Goal: Information Seeking & Learning: Learn about a topic

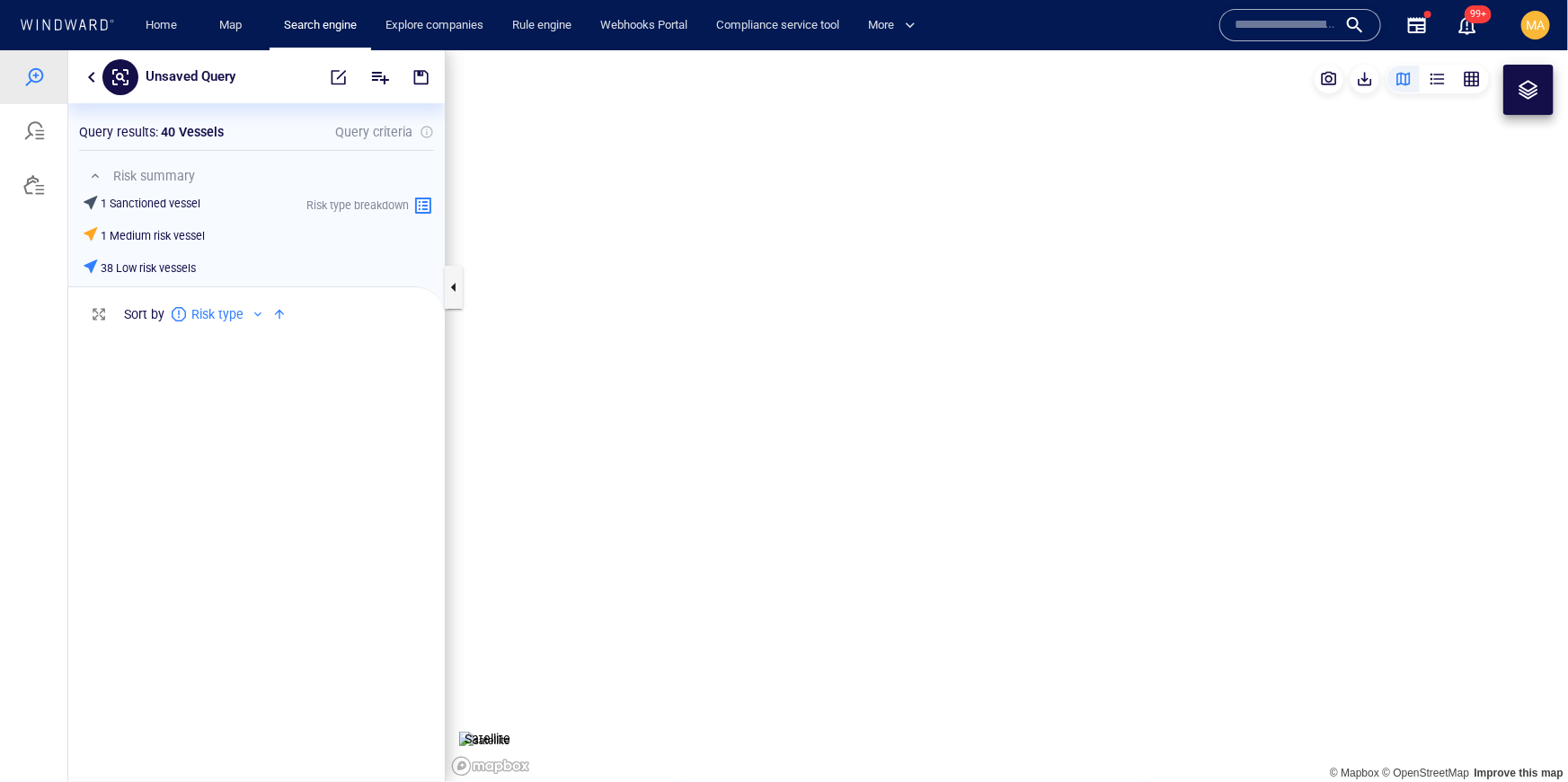
scroll to position [451, 376]
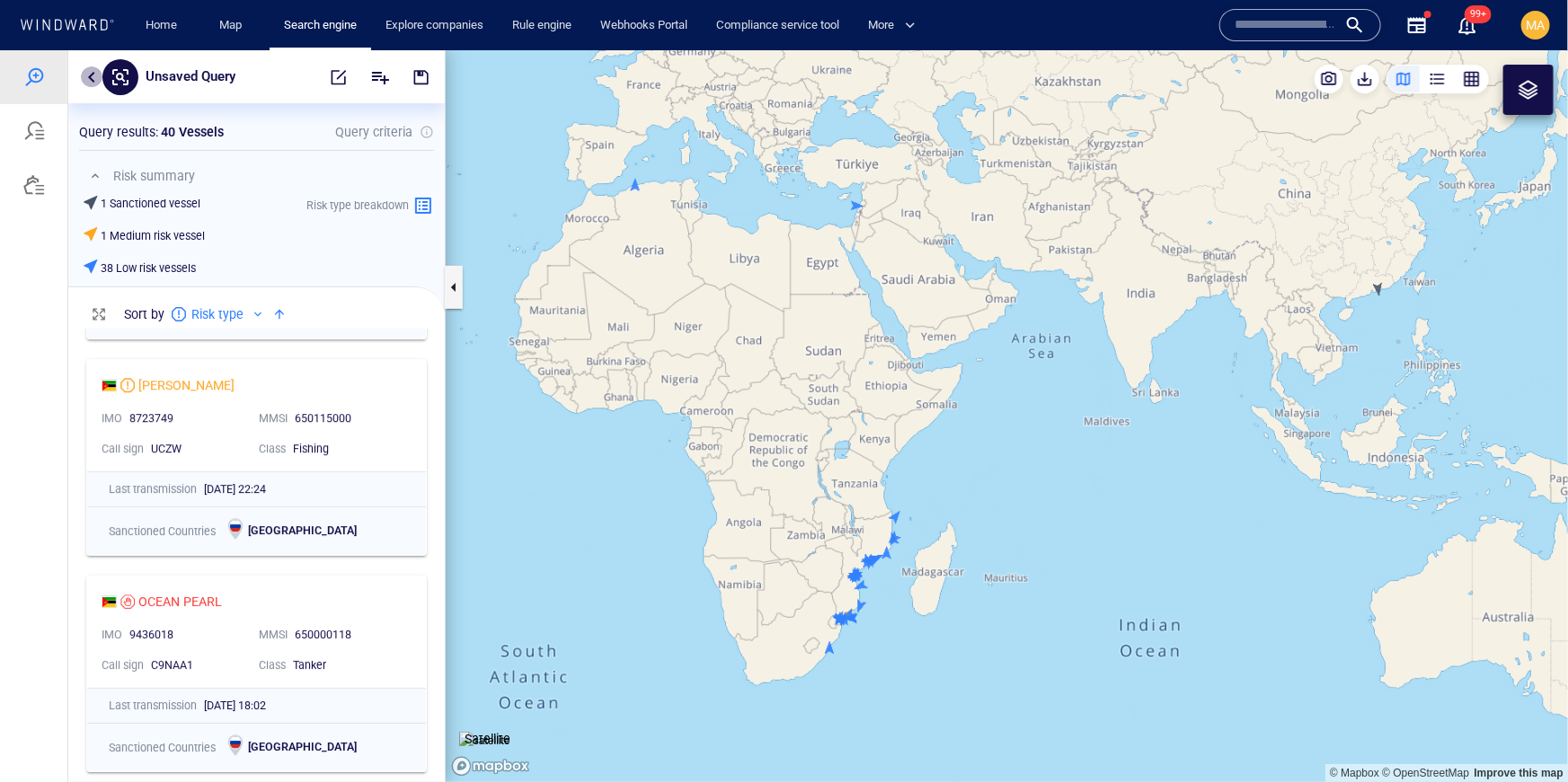
click at [86, 67] on button "button" at bounding box center [92, 76] width 22 height 22
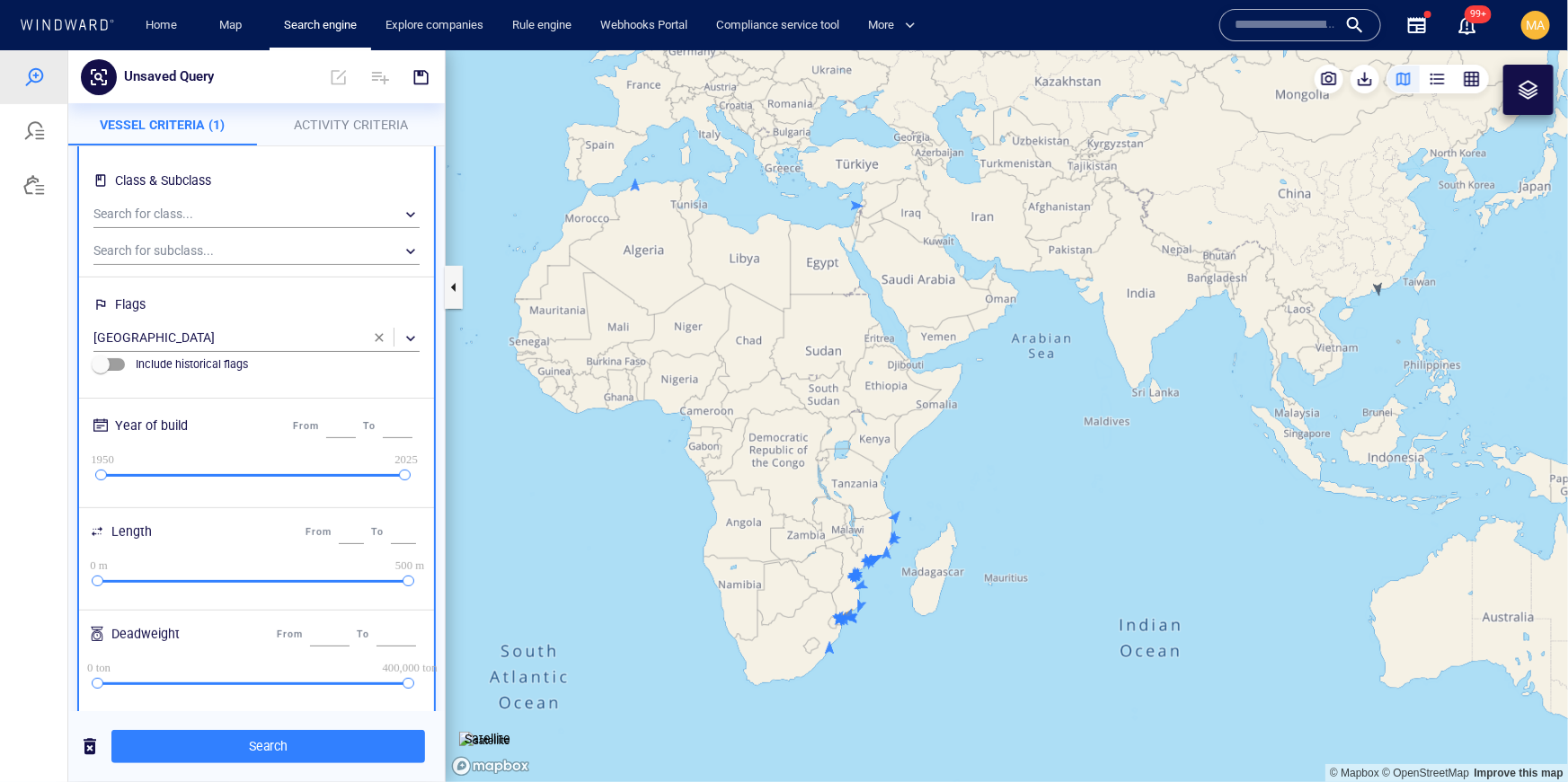
scroll to position [108, 0]
click at [380, 338] on span "button" at bounding box center [379, 337] width 15 height 15
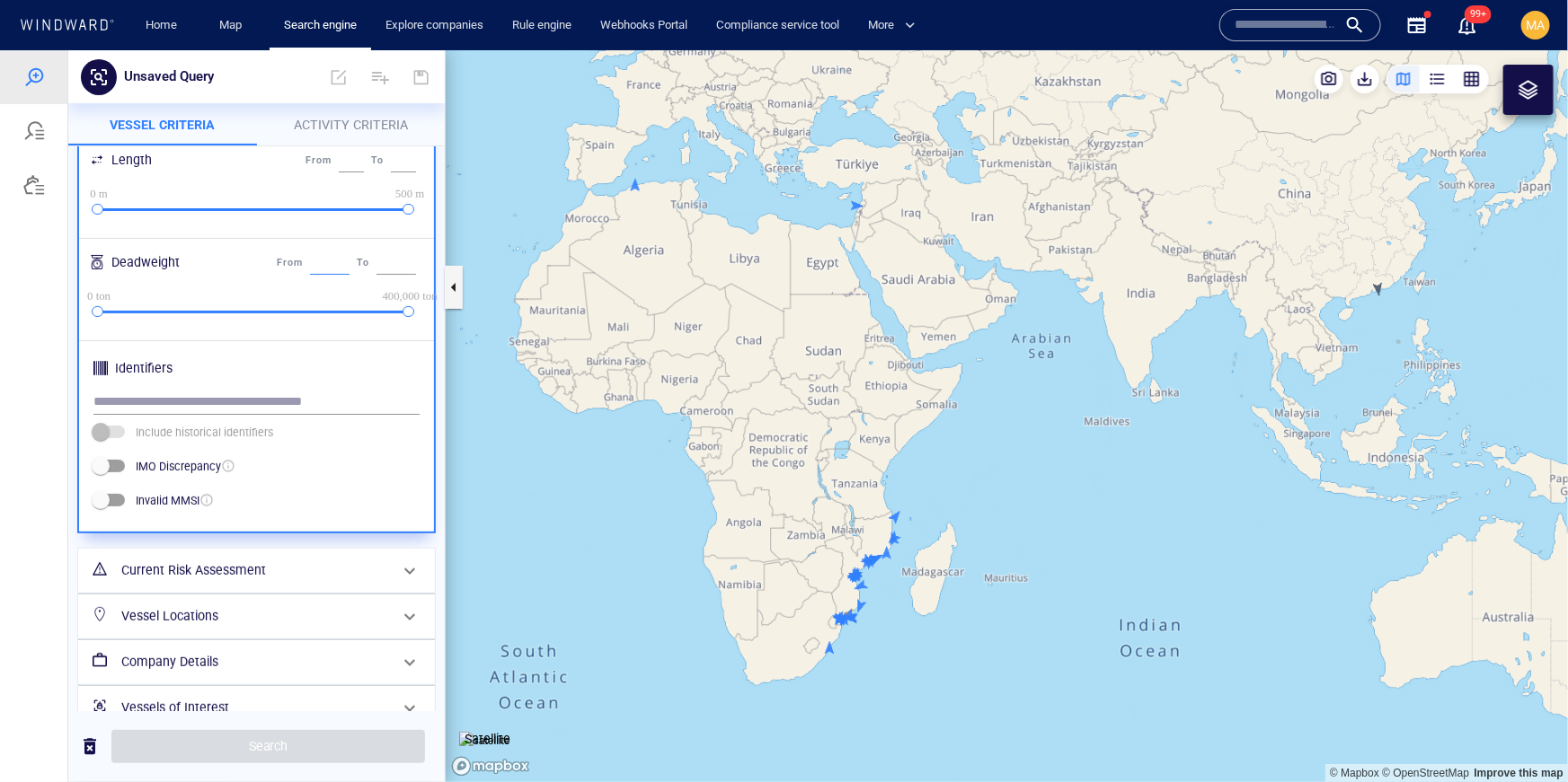
scroll to position [508, 0]
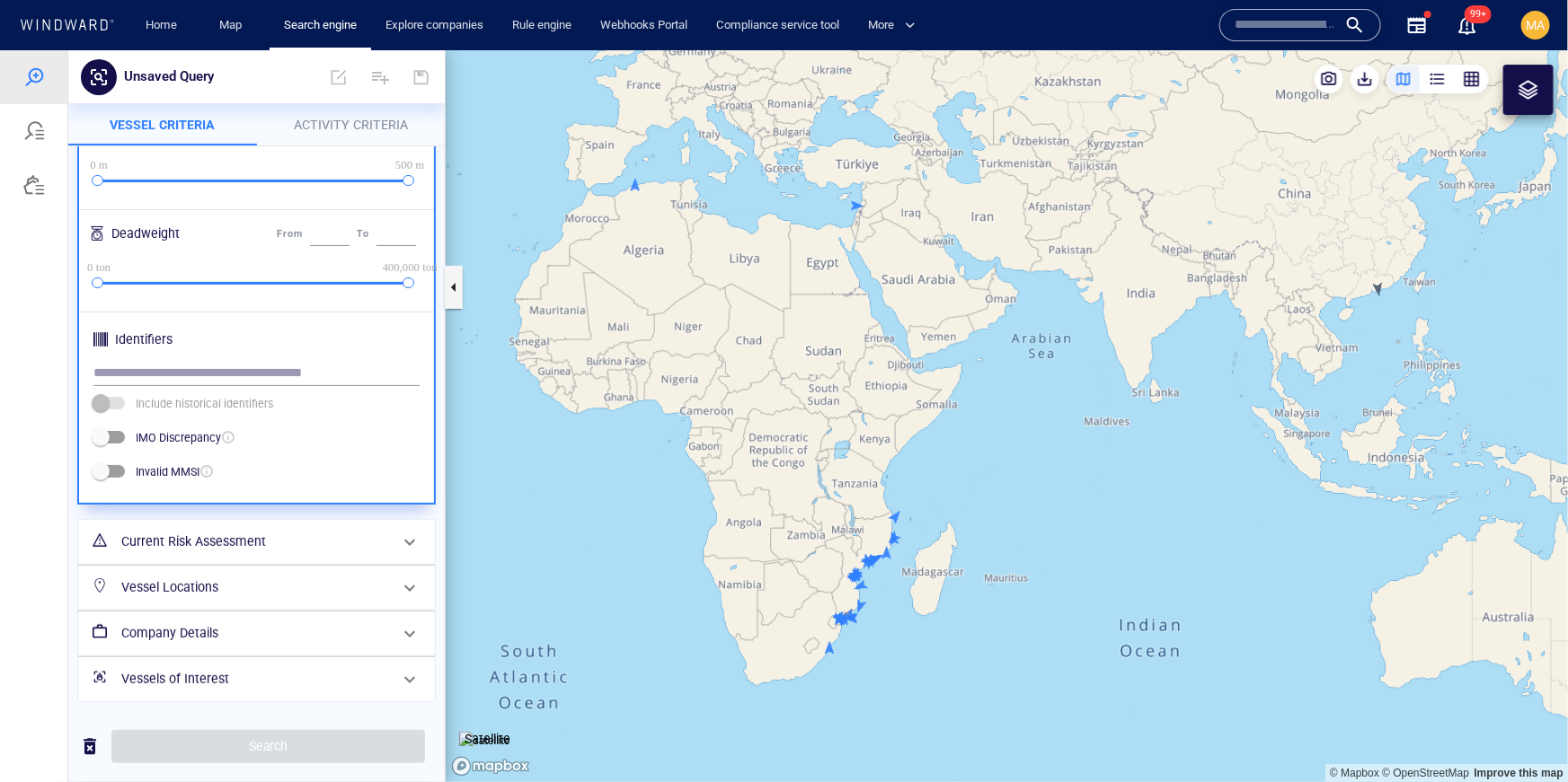
click at [223, 534] on h6 "Current Risk Assessment" at bounding box center [255, 541] width 267 height 23
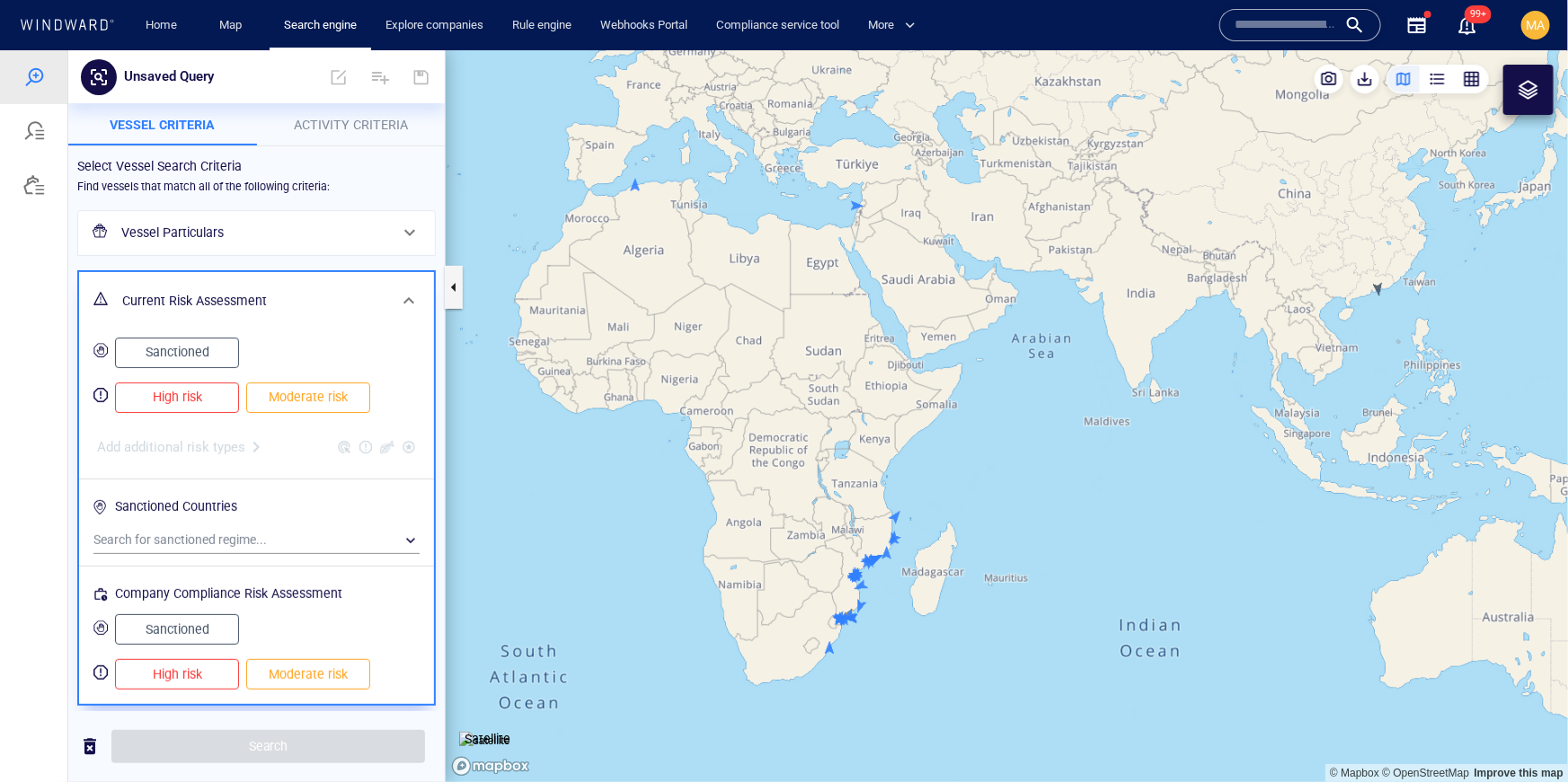
scroll to position [79, 0]
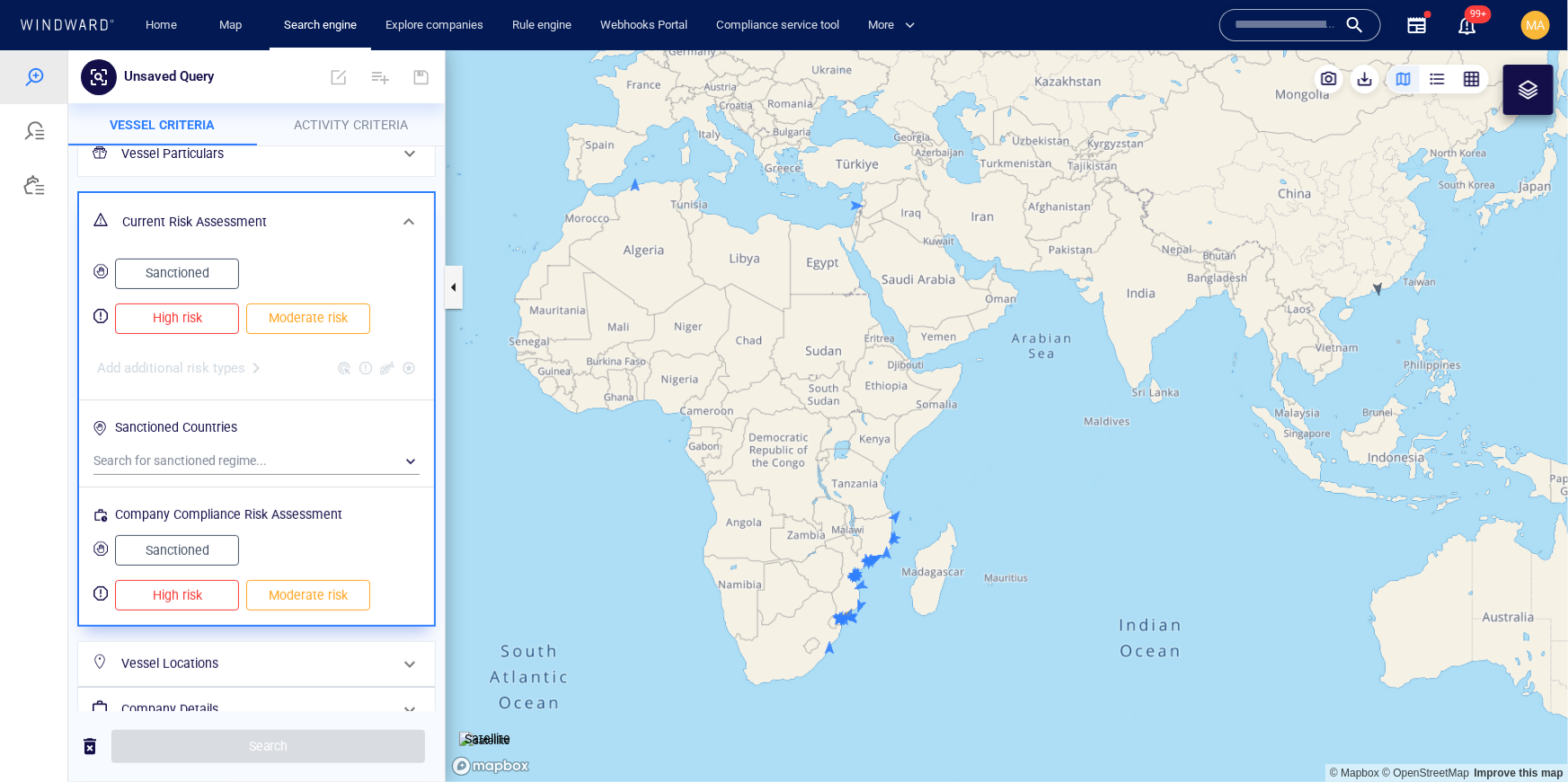
click at [186, 324] on span "High risk" at bounding box center [177, 317] width 86 height 23
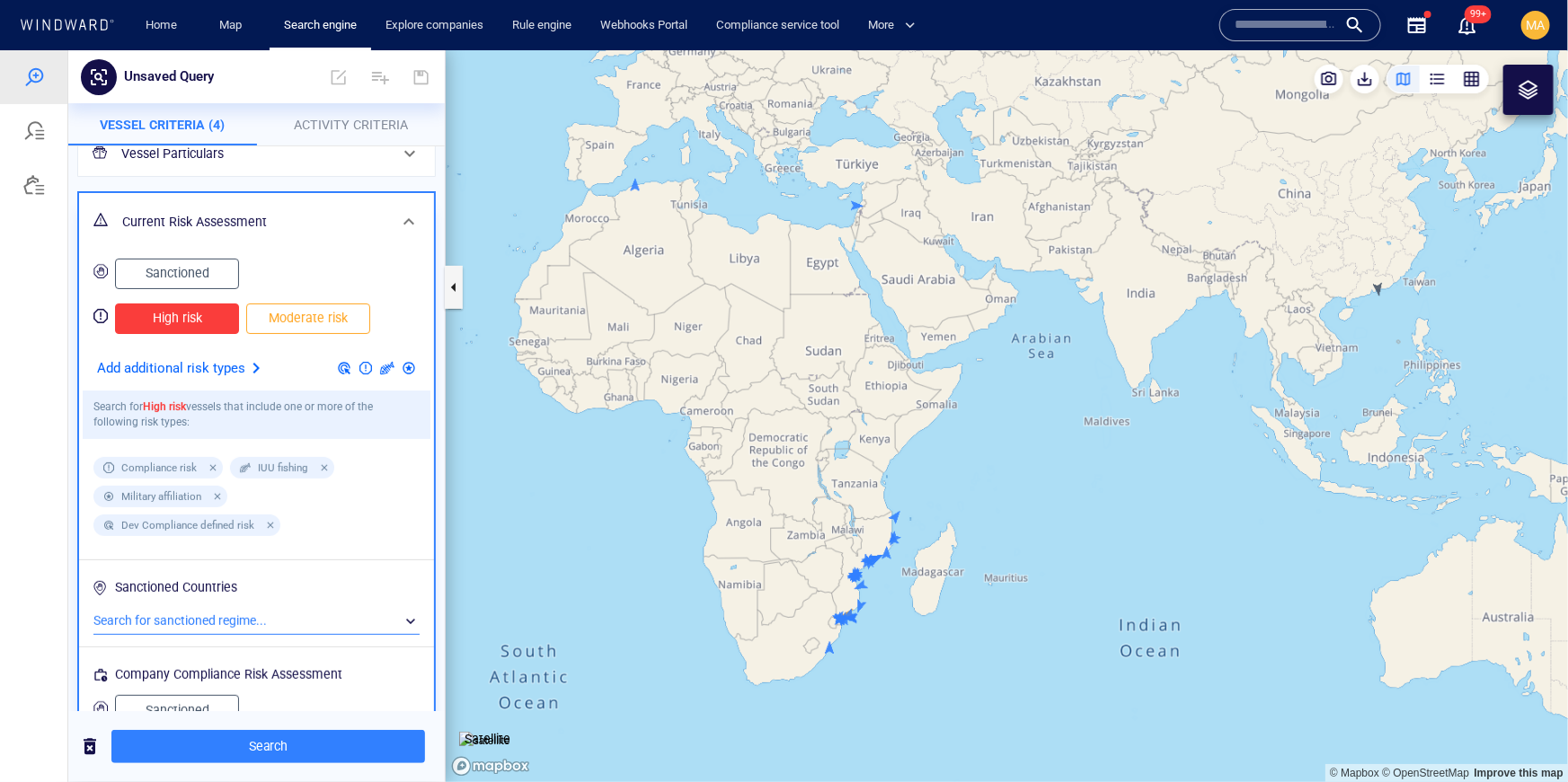
click at [214, 615] on div "​" at bounding box center [257, 620] width 326 height 27
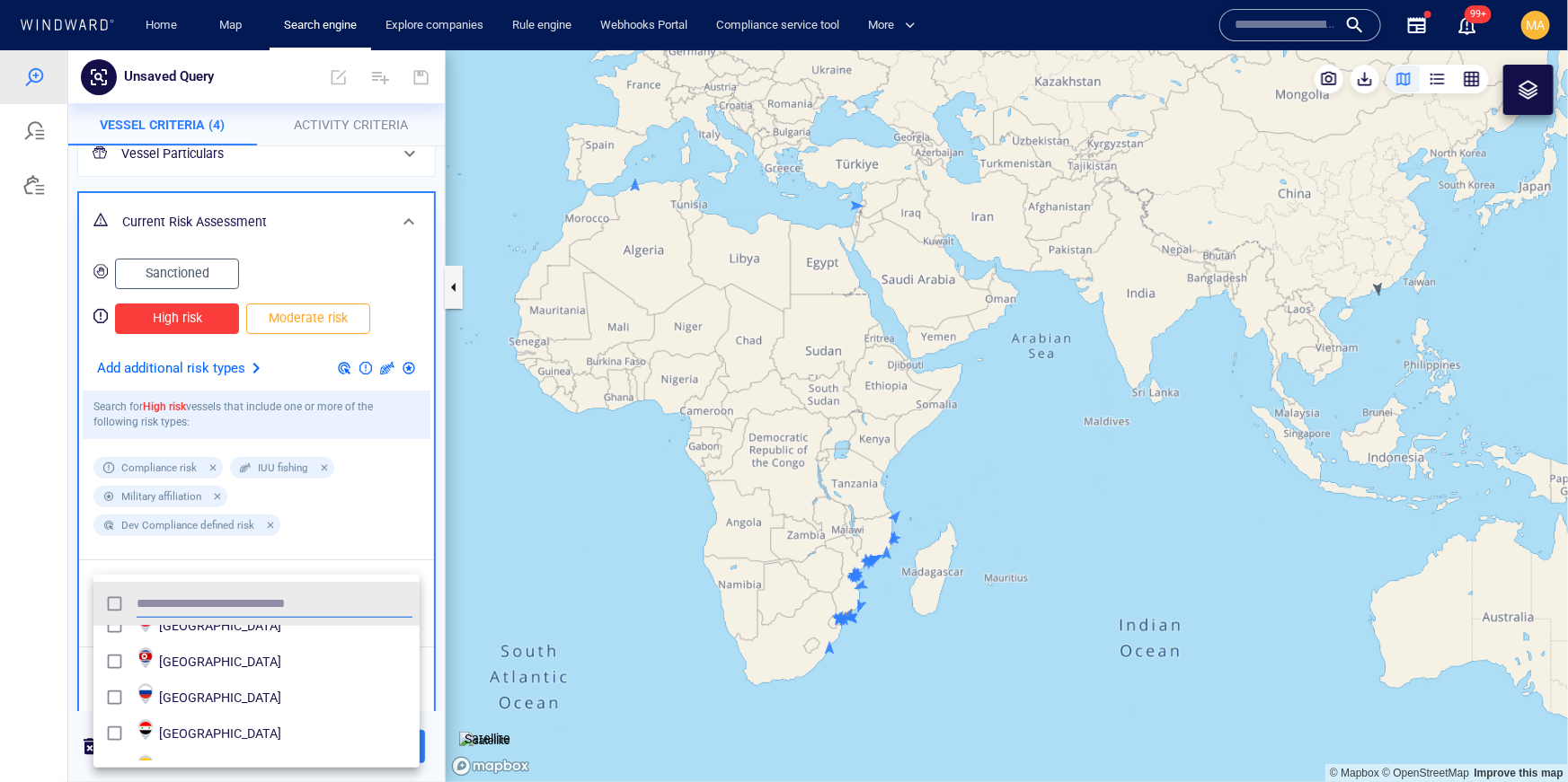
scroll to position [129, 0]
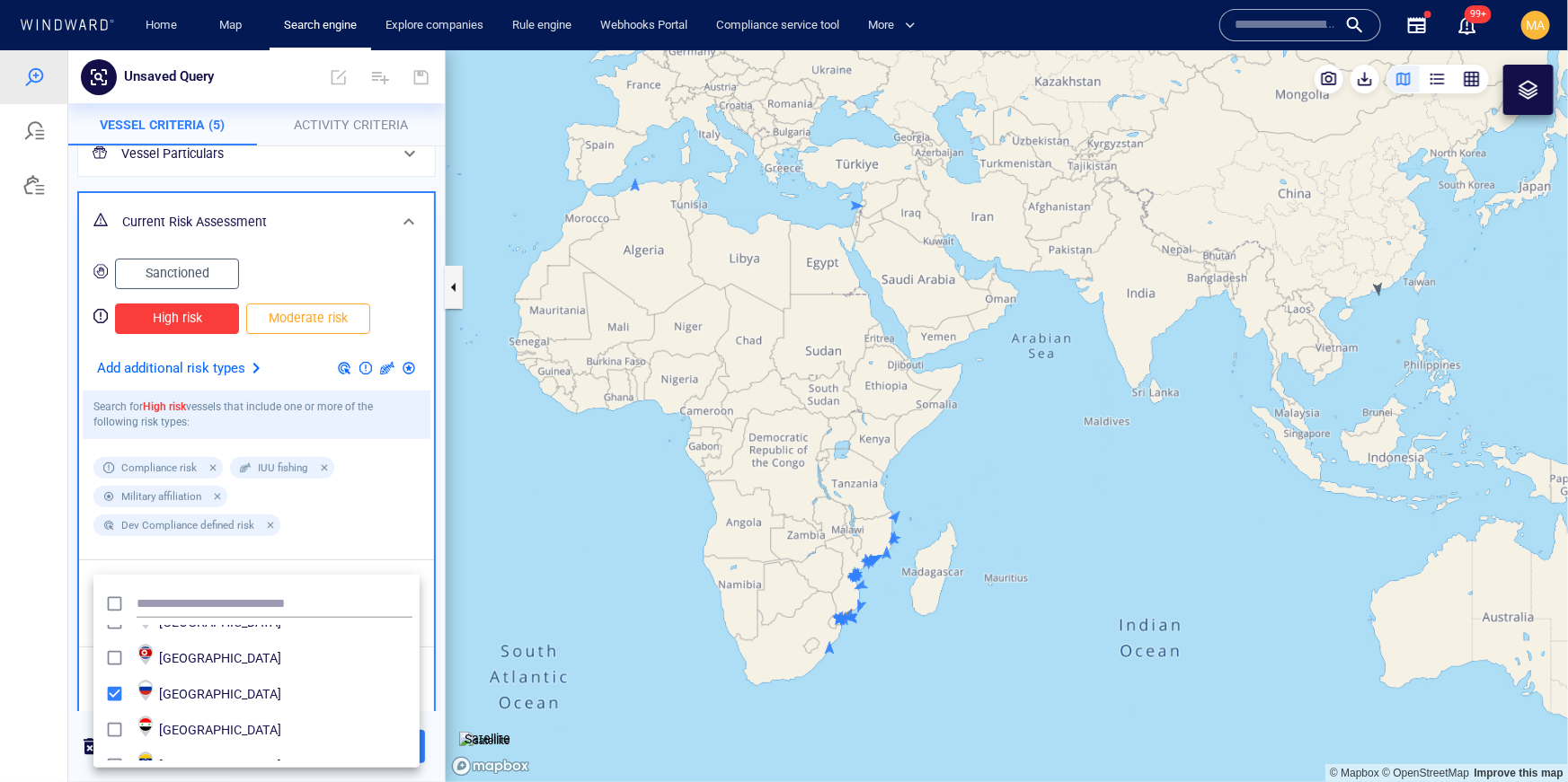
click at [403, 501] on div at bounding box center [784, 416] width 1568 height 733
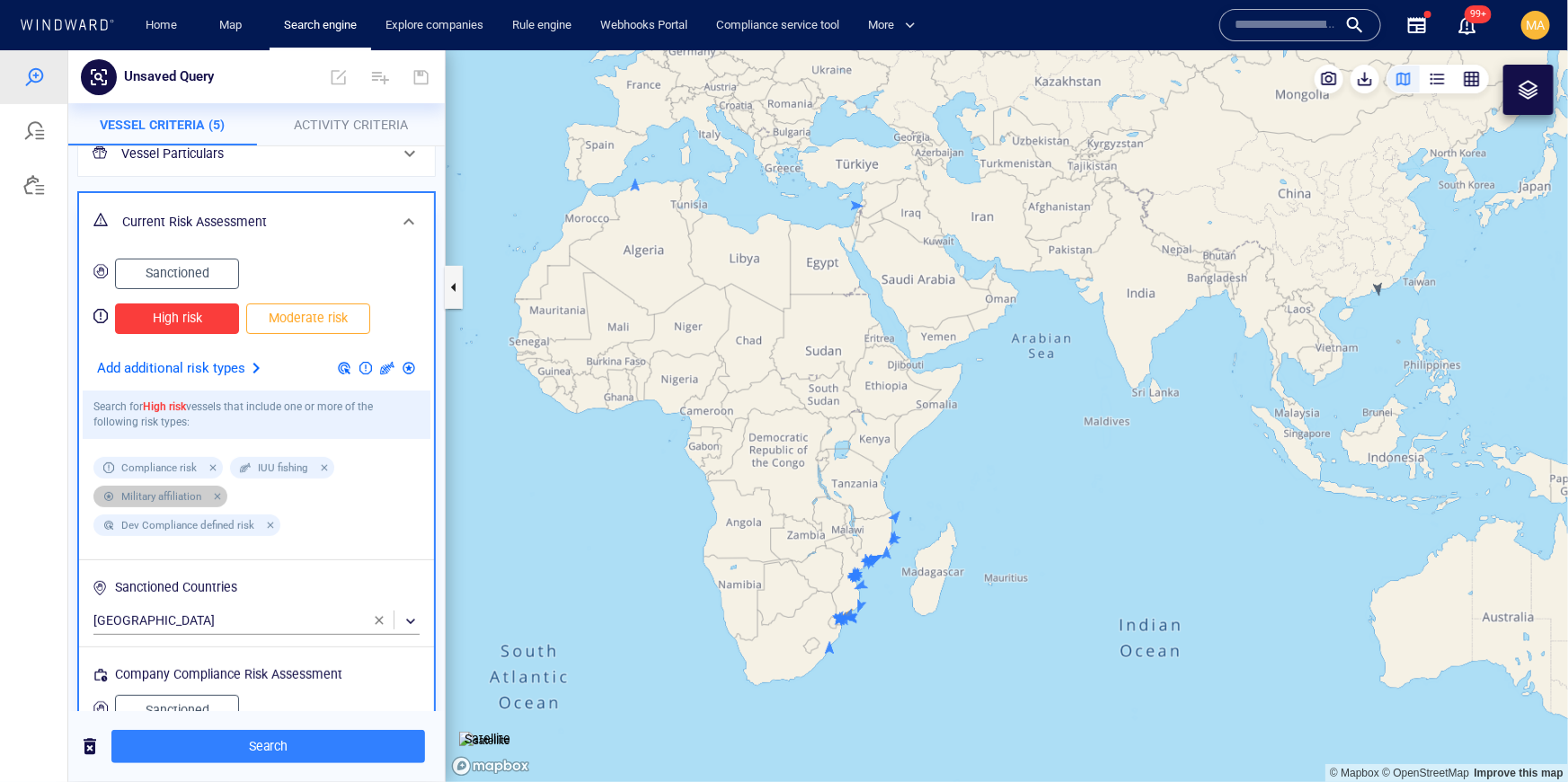
click at [214, 499] on div at bounding box center [214, 496] width 16 height 16
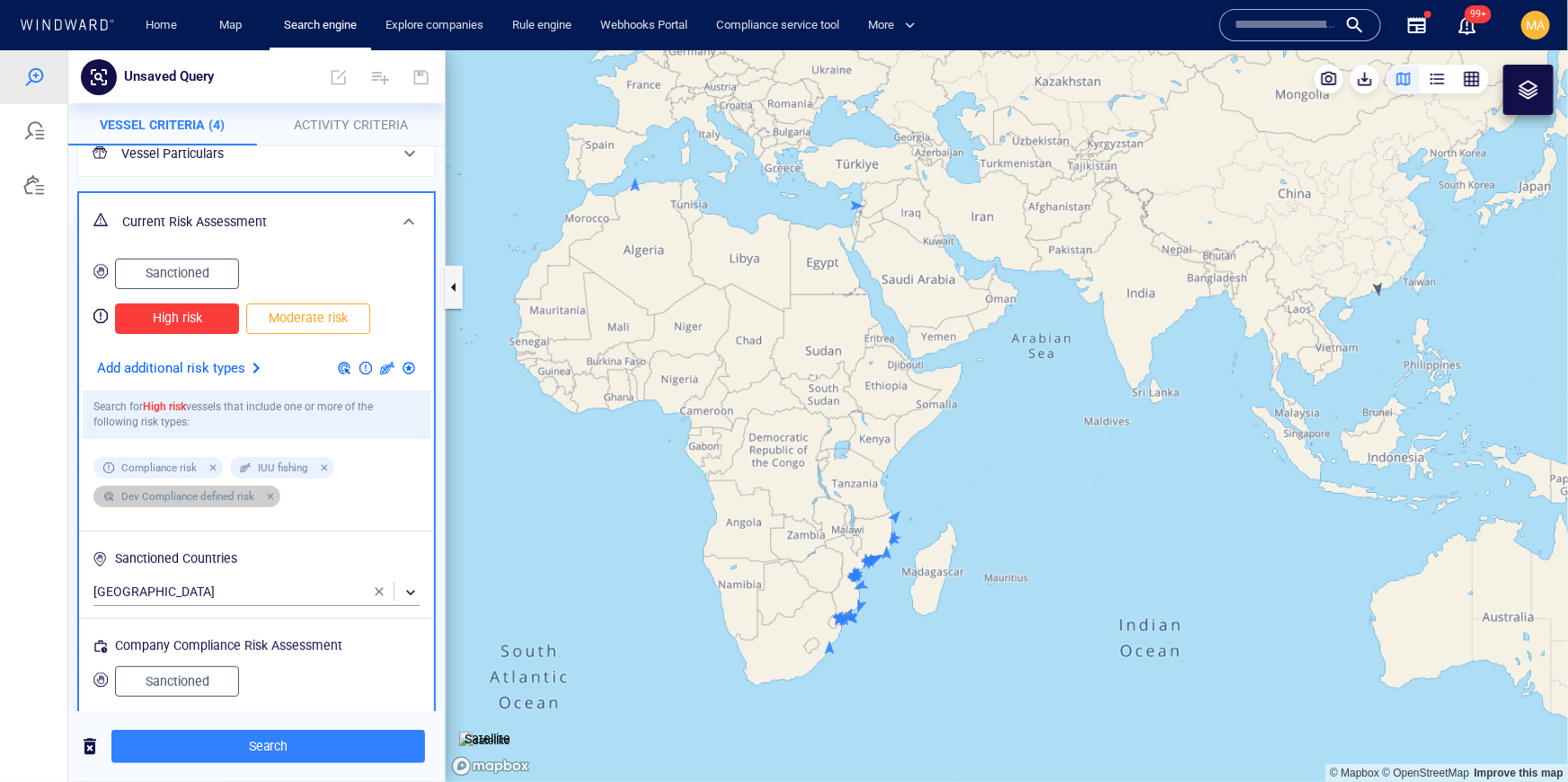
click at [270, 503] on div at bounding box center [268, 496] width 16 height 16
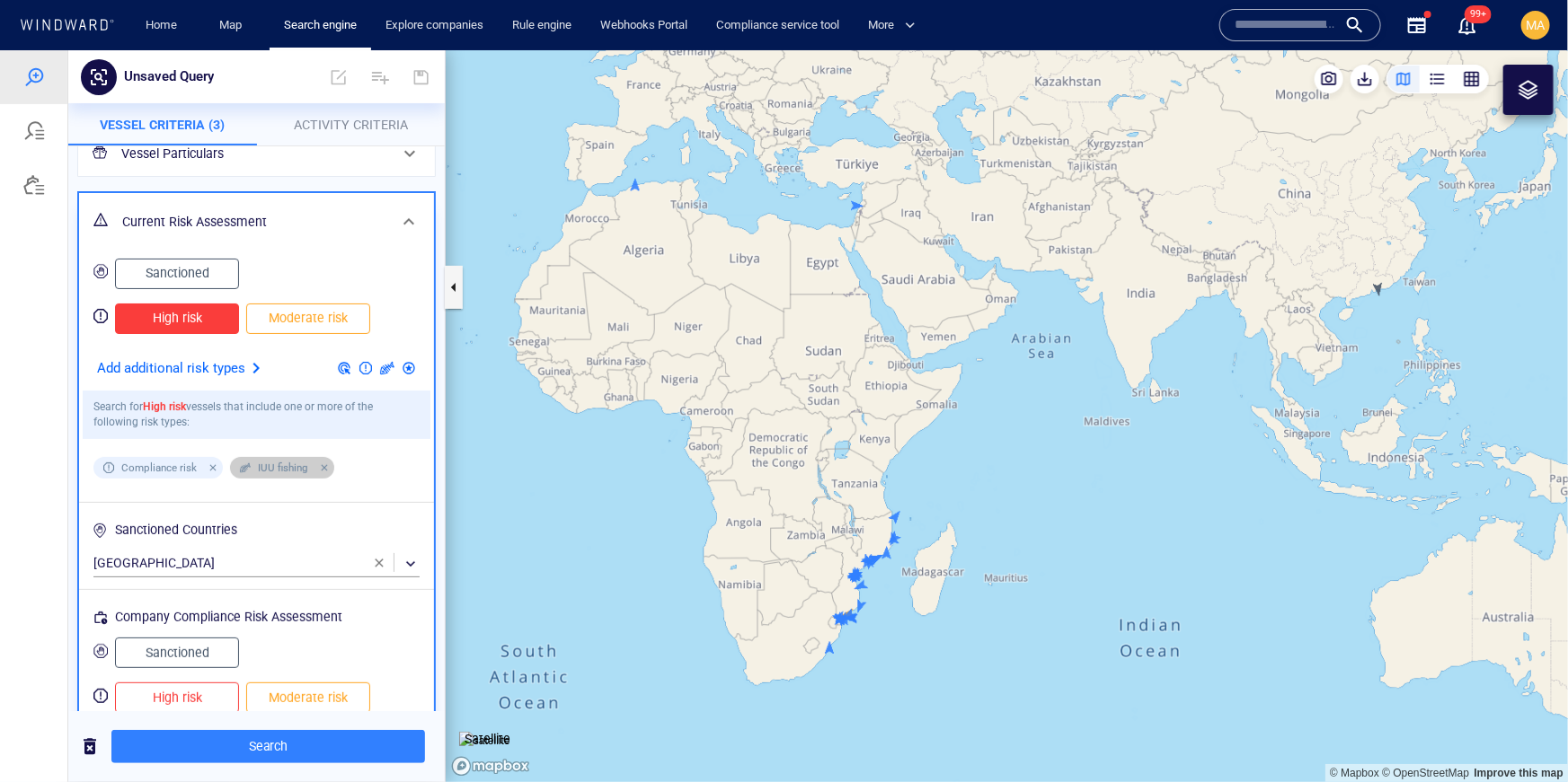
click at [318, 473] on div at bounding box center [322, 467] width 16 height 16
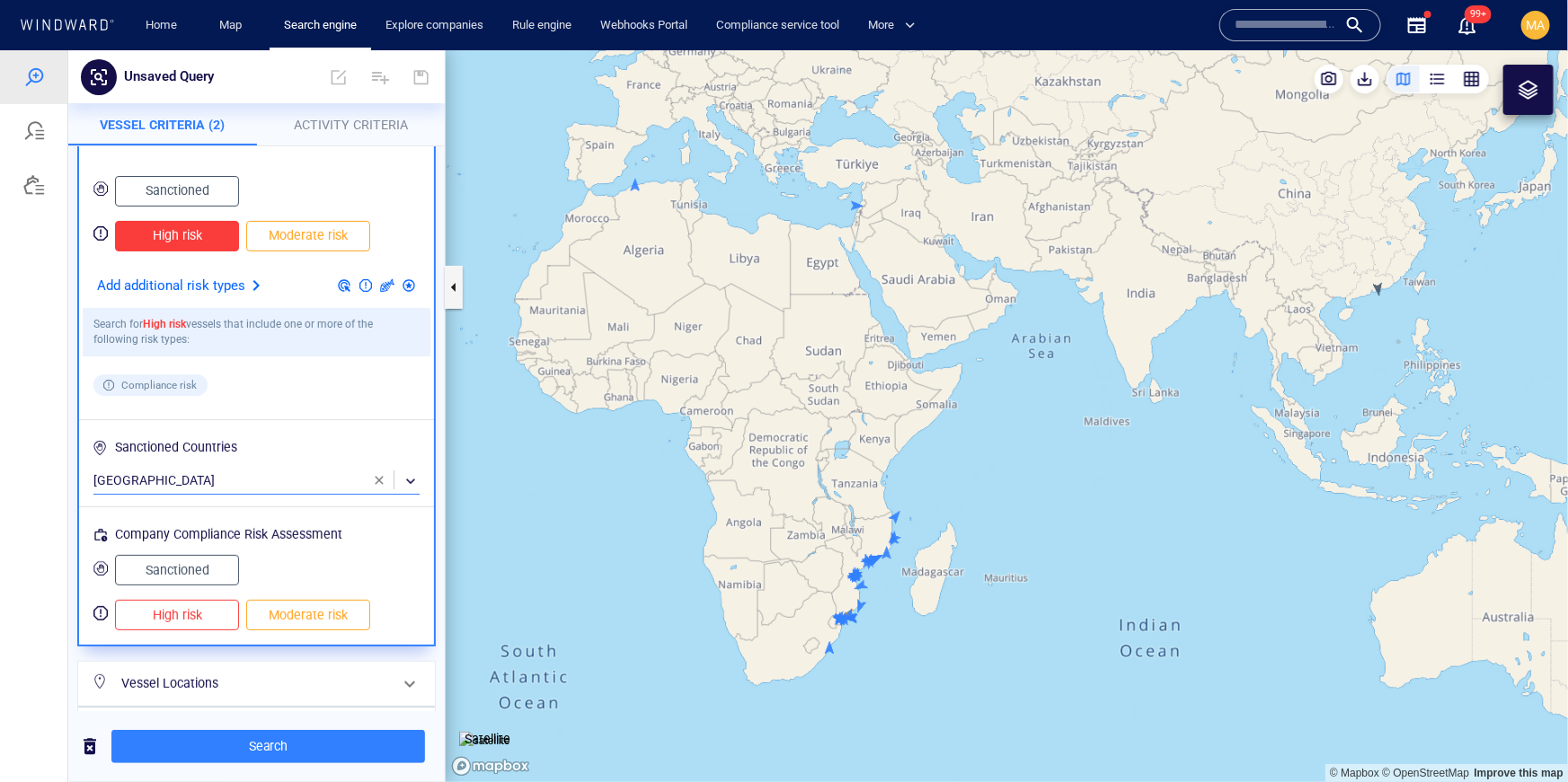
scroll to position [257, 0]
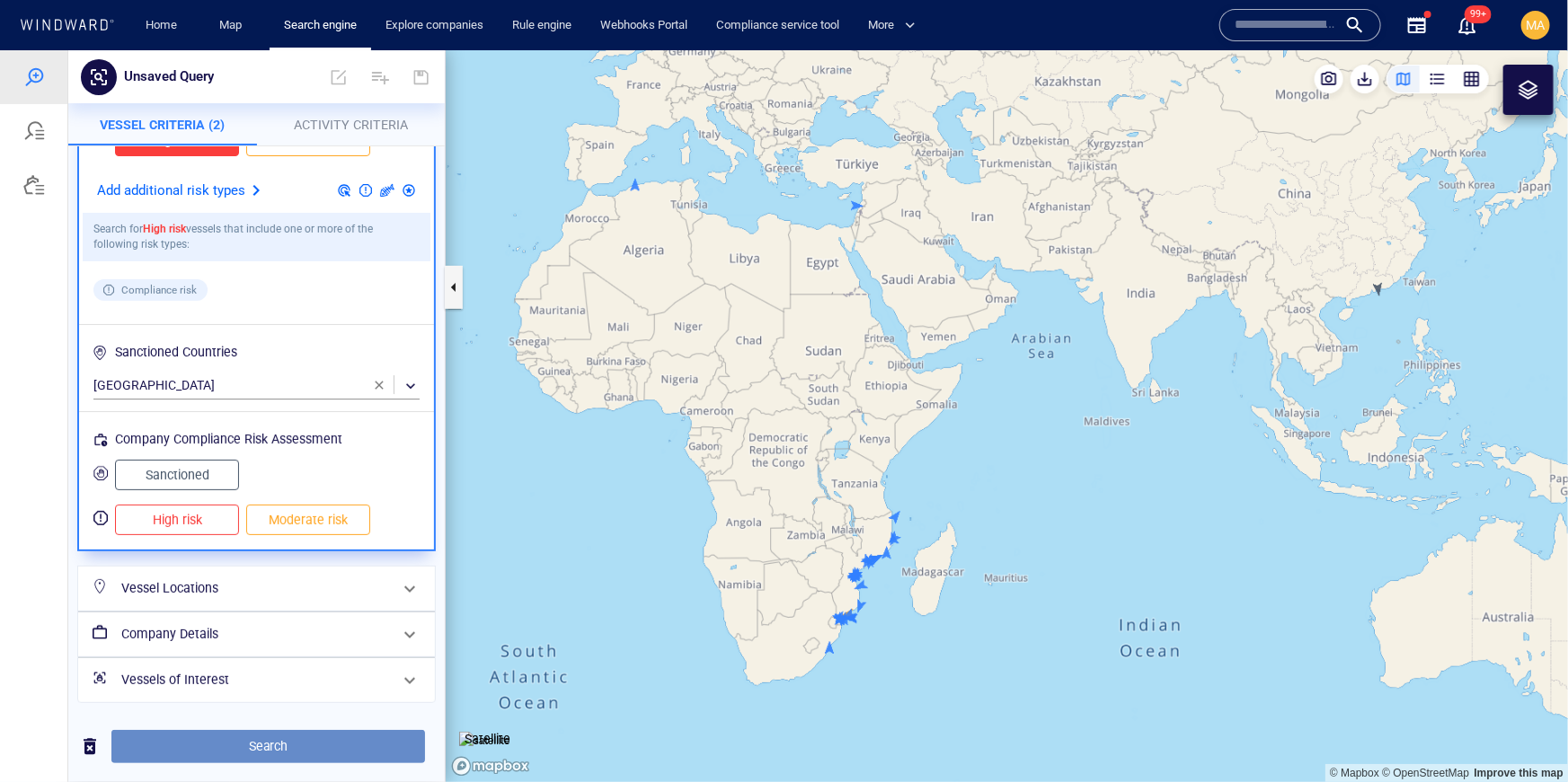
click at [272, 749] on span "Search" at bounding box center [268, 745] width 284 height 23
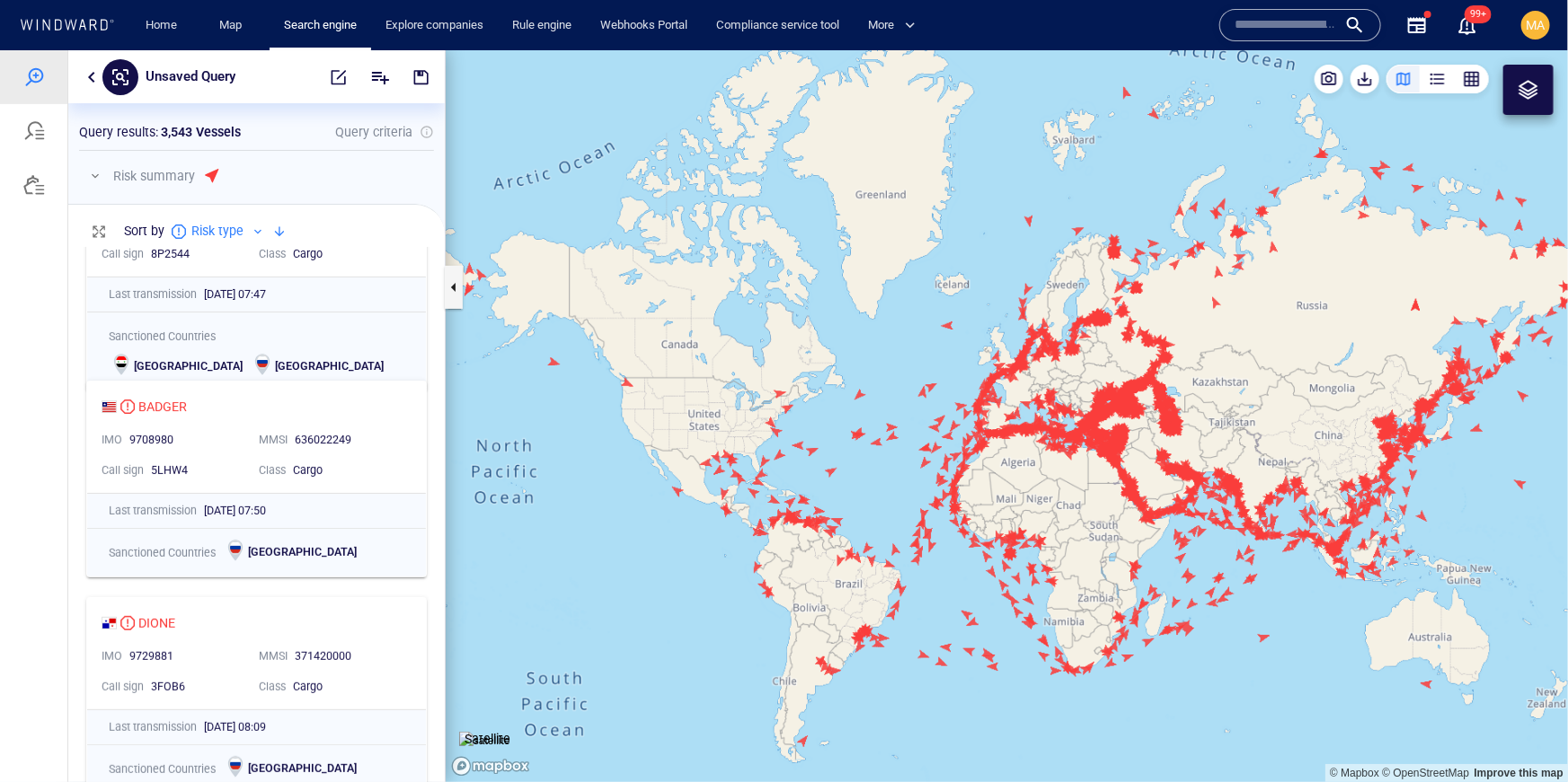
scroll to position [316, 0]
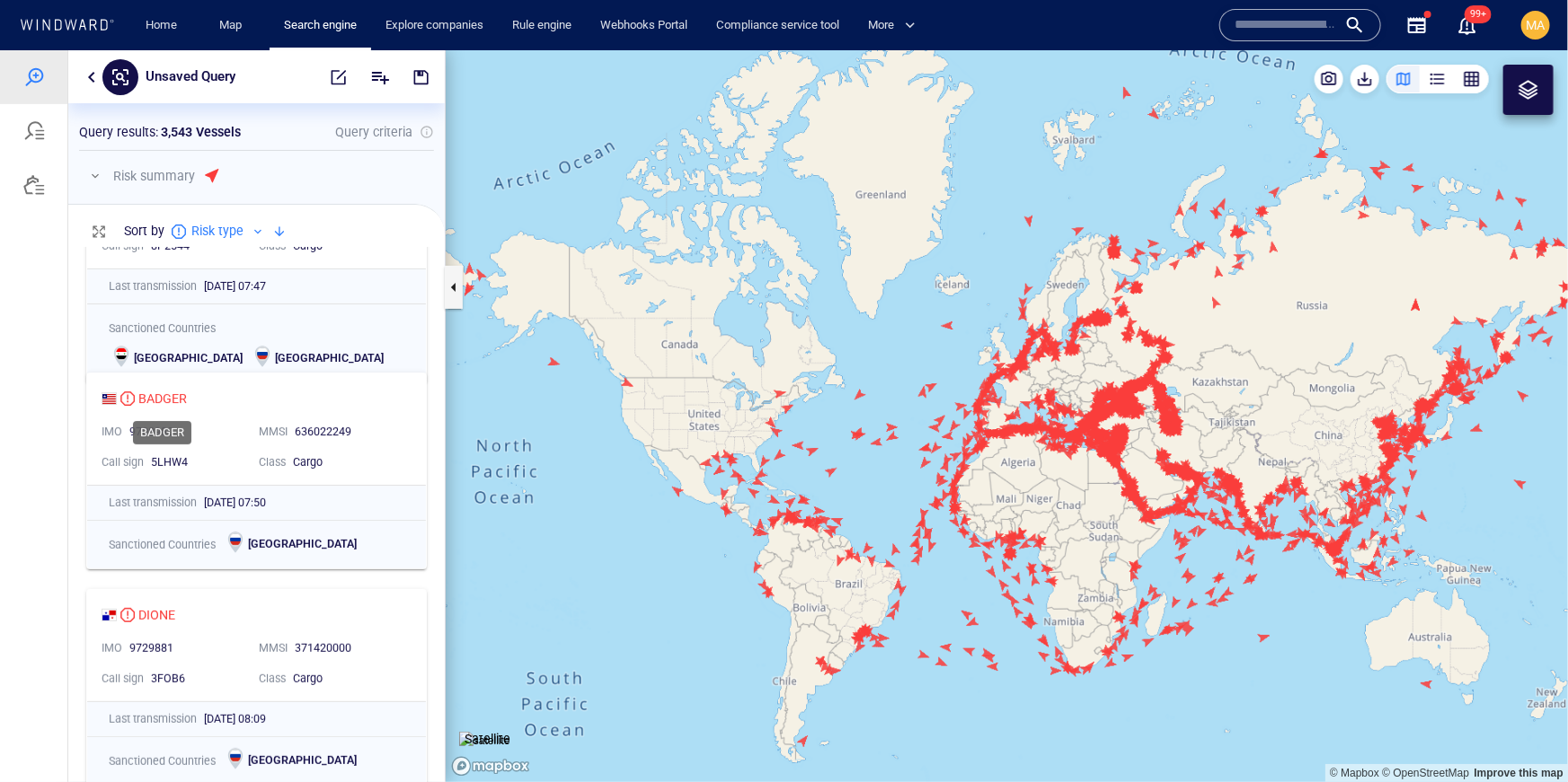
click at [170, 397] on div "BADGER" at bounding box center [162, 398] width 48 height 22
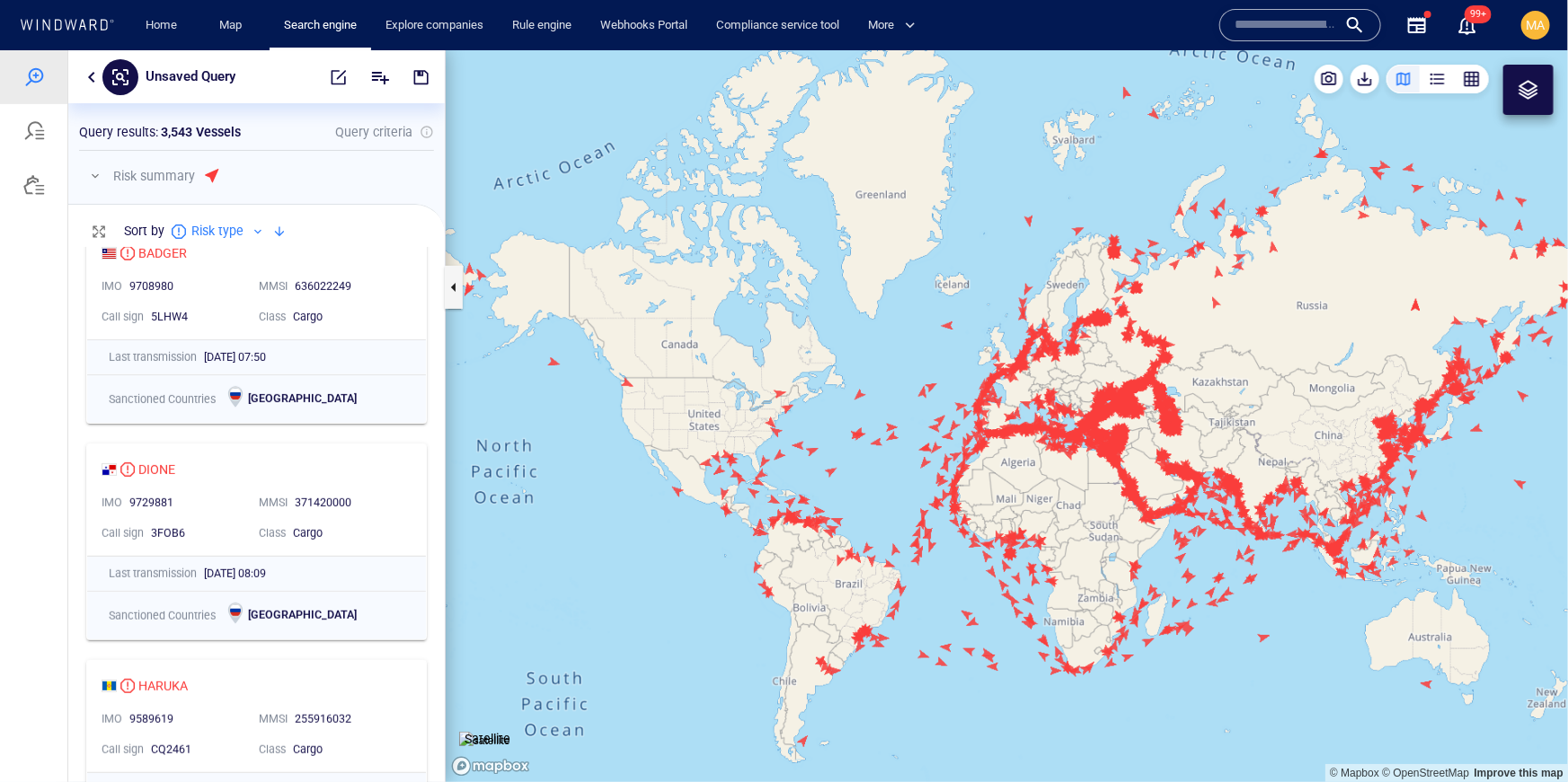
scroll to position [465, 0]
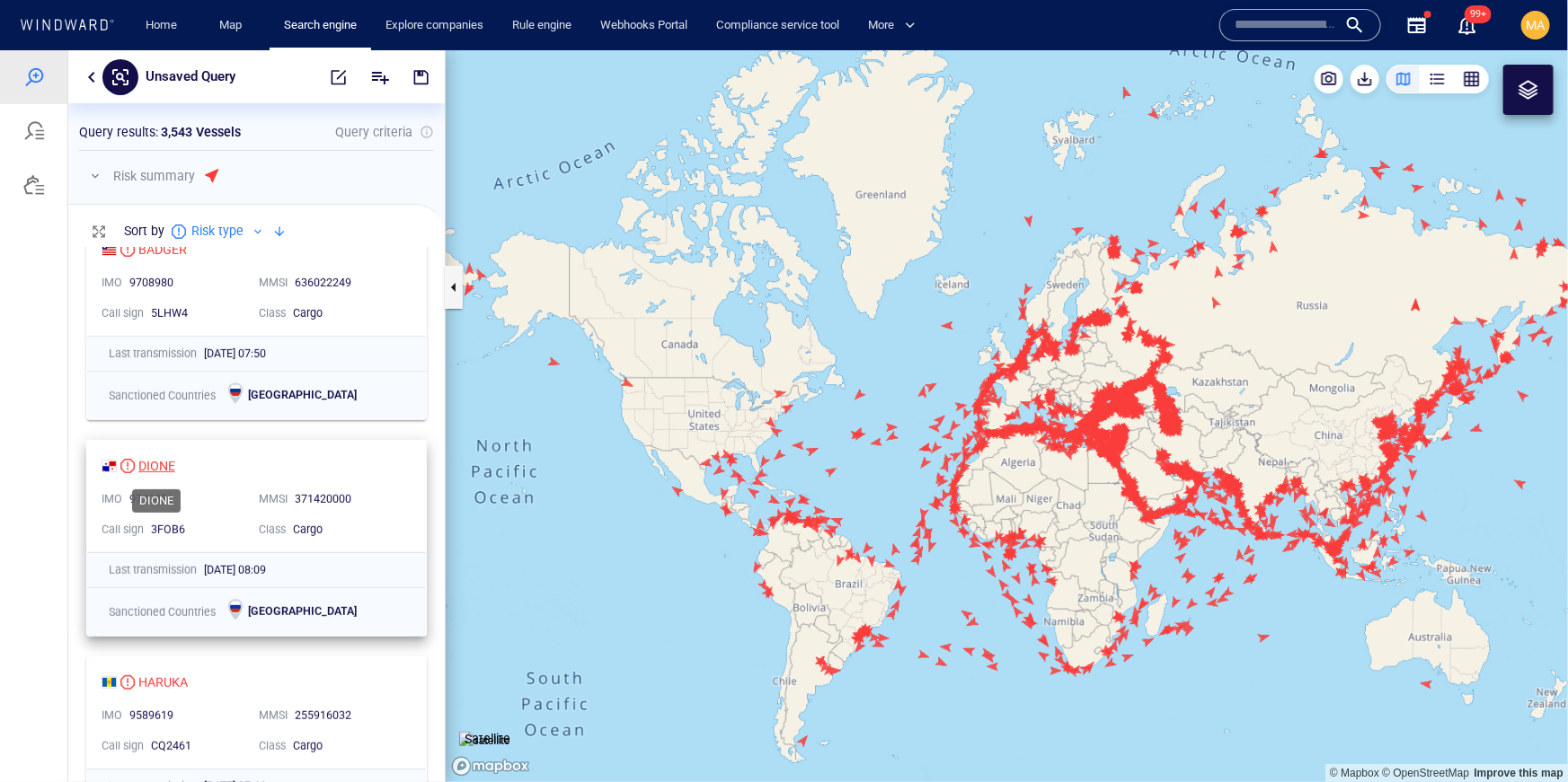
click at [142, 466] on div "DIONE" at bounding box center [156, 465] width 37 height 22
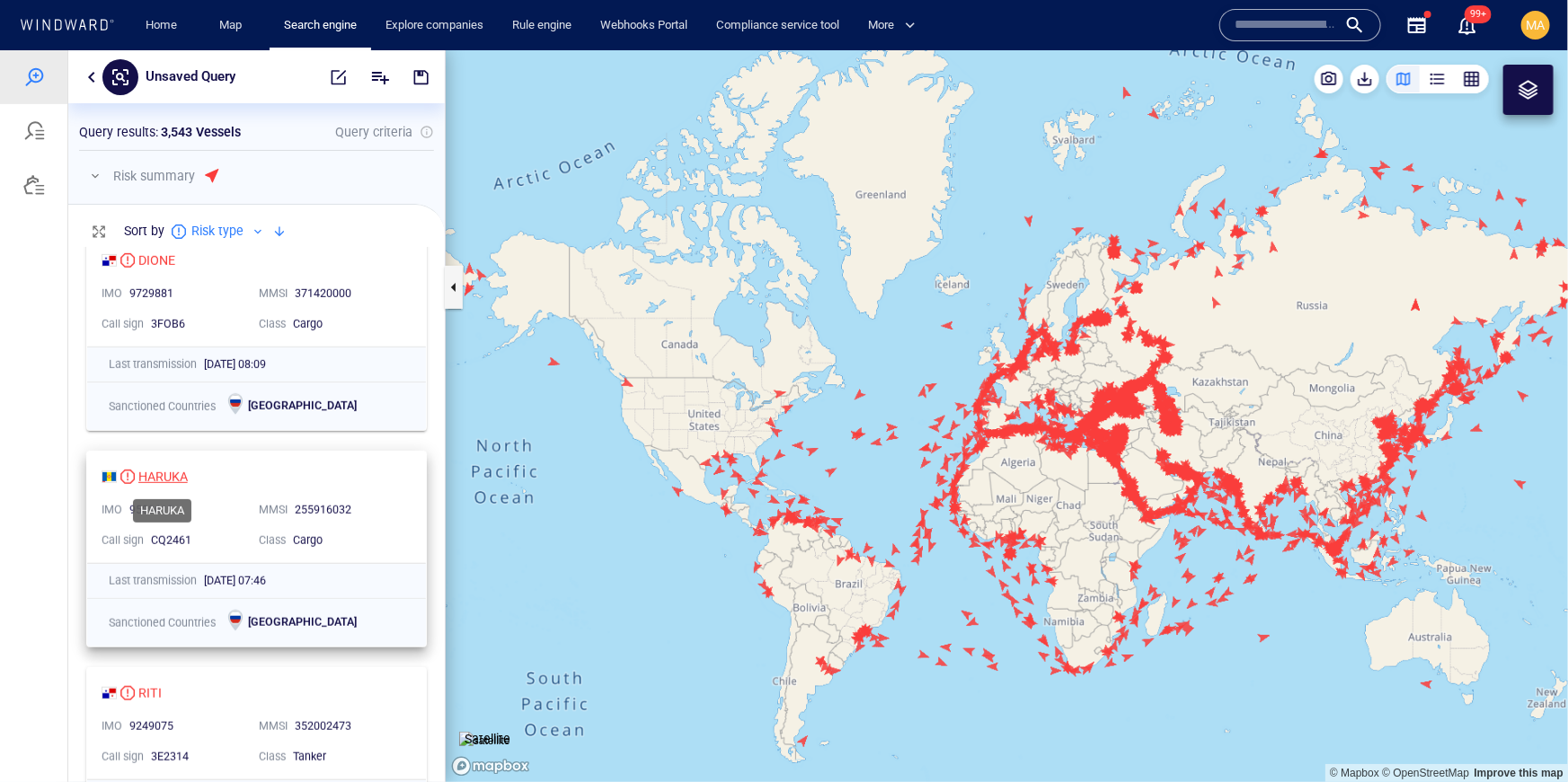
click at [171, 473] on div "HARUKA" at bounding box center [163, 476] width 49 height 22
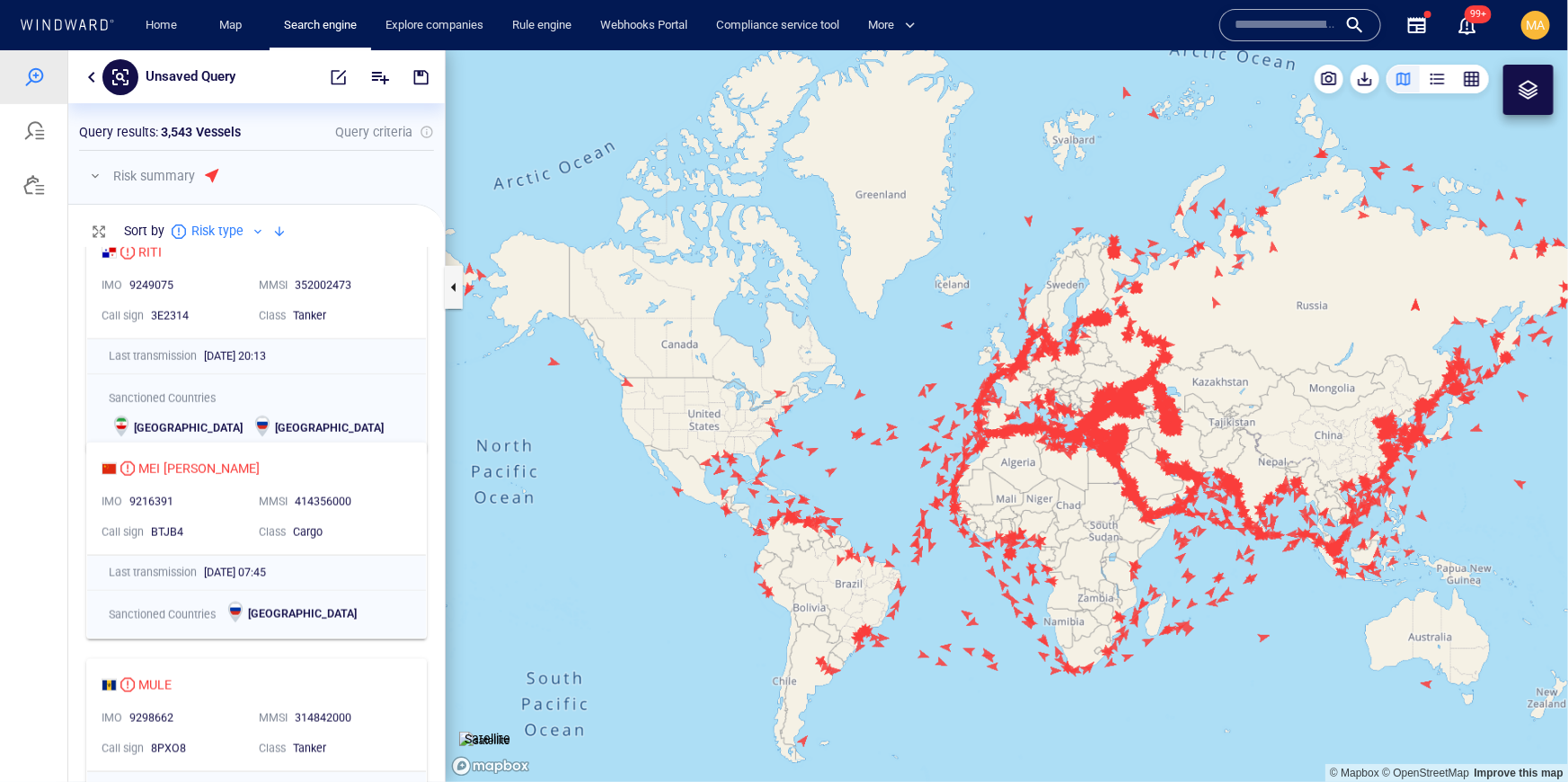
scroll to position [1123, 0]
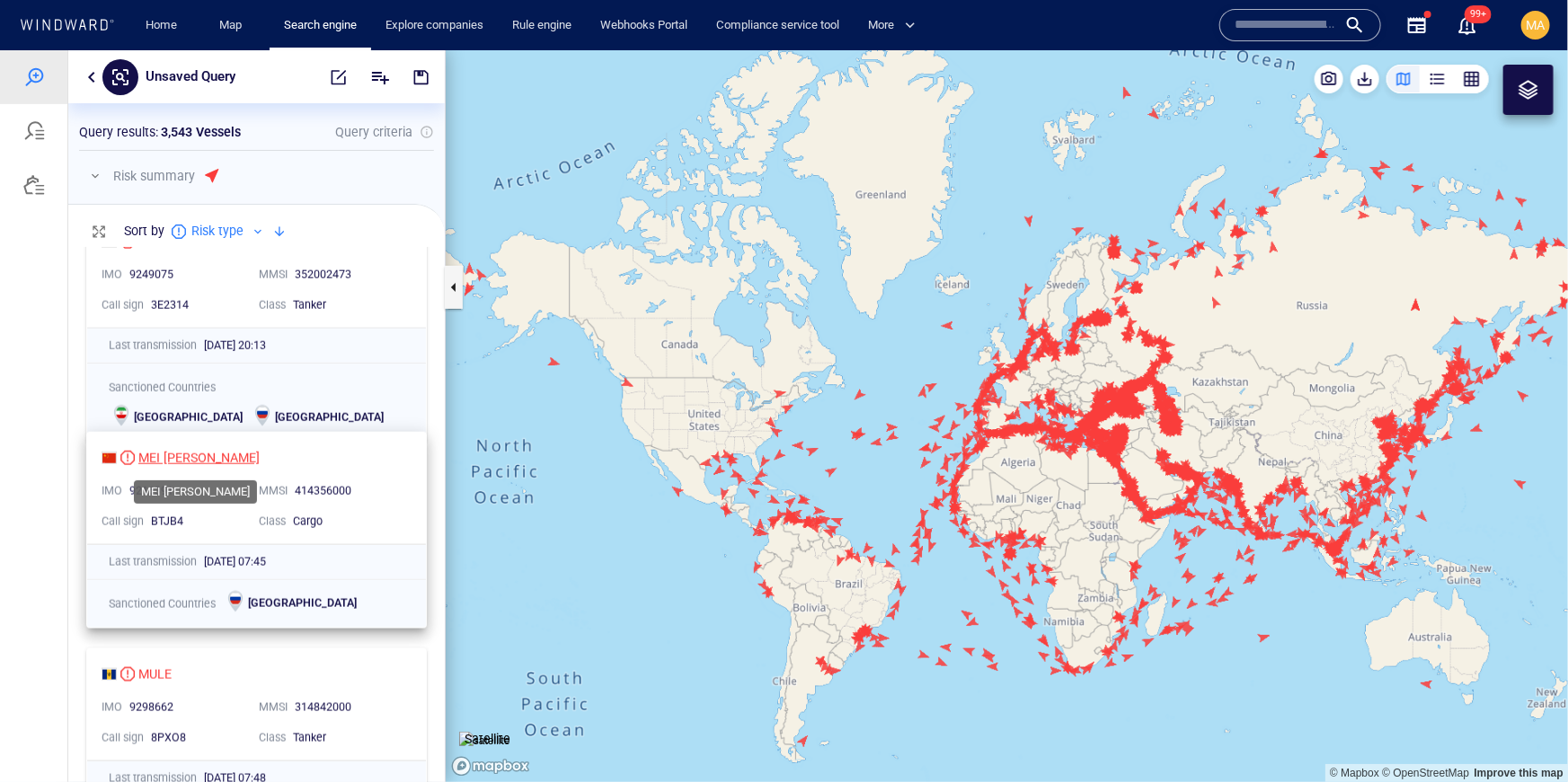
click at [171, 458] on div "MEI LAN HU" at bounding box center [198, 457] width 121 height 22
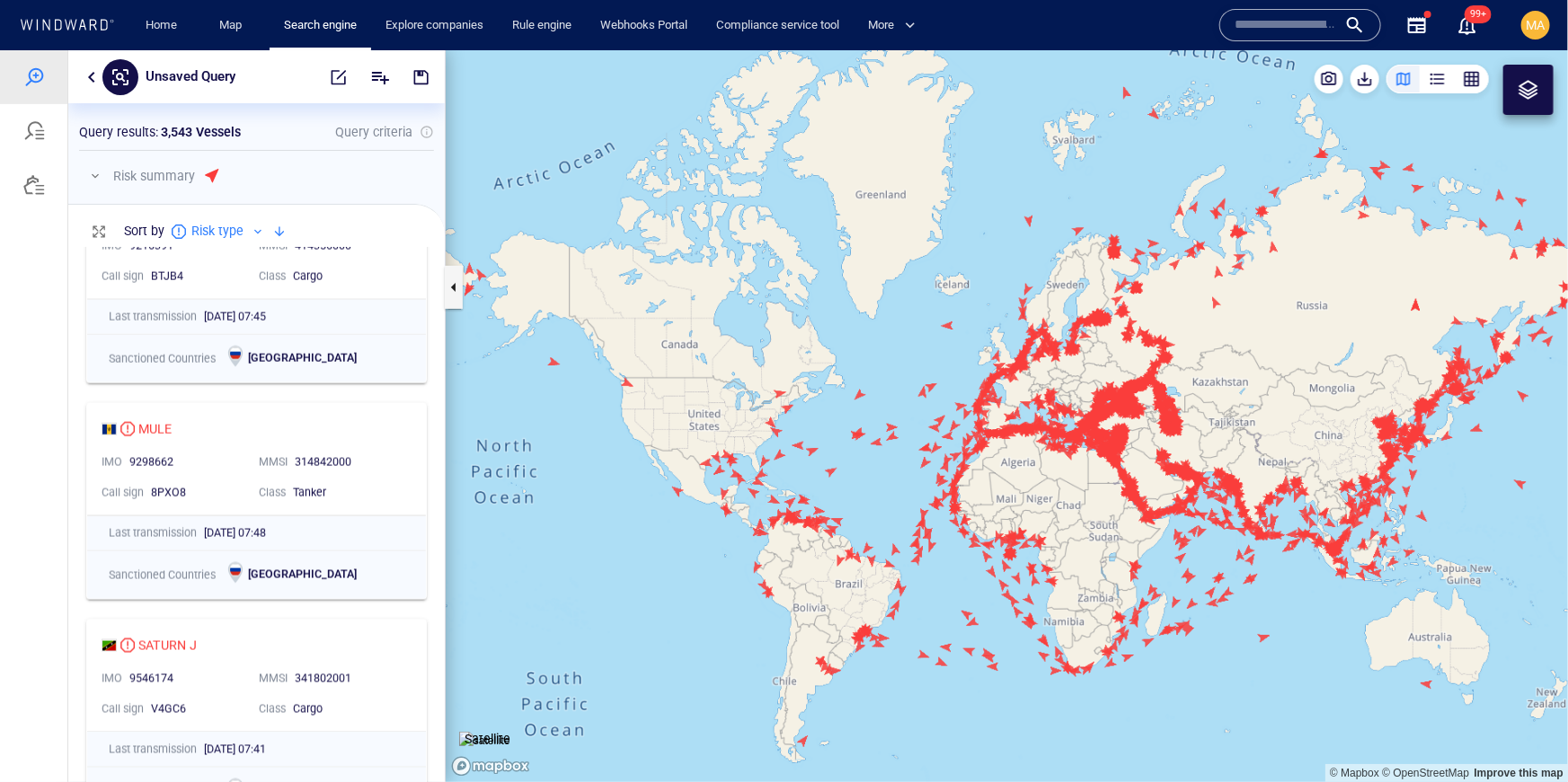
scroll to position [1383, 0]
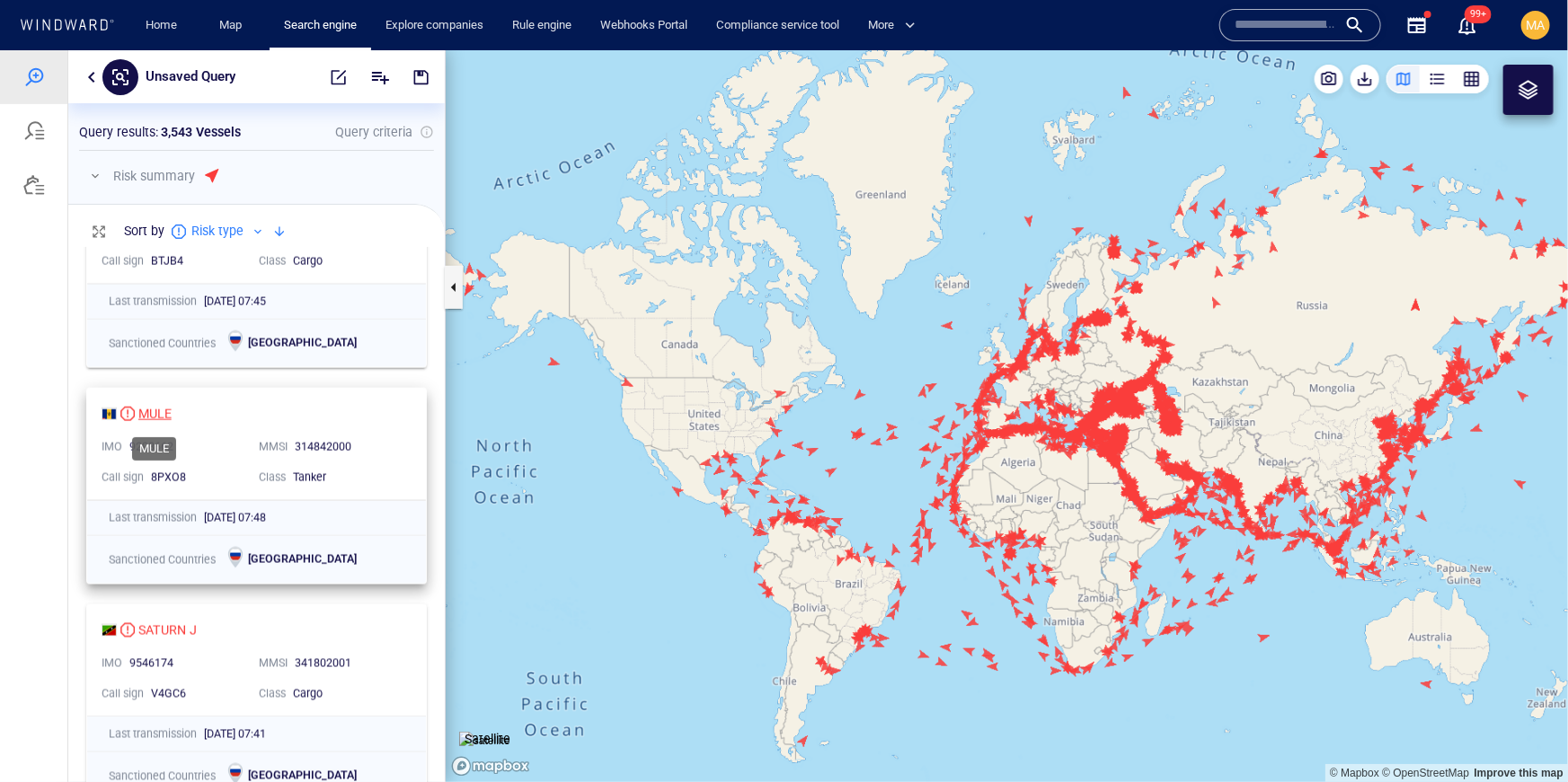
click at [167, 408] on div "MULE" at bounding box center [155, 414] width 34 height 22
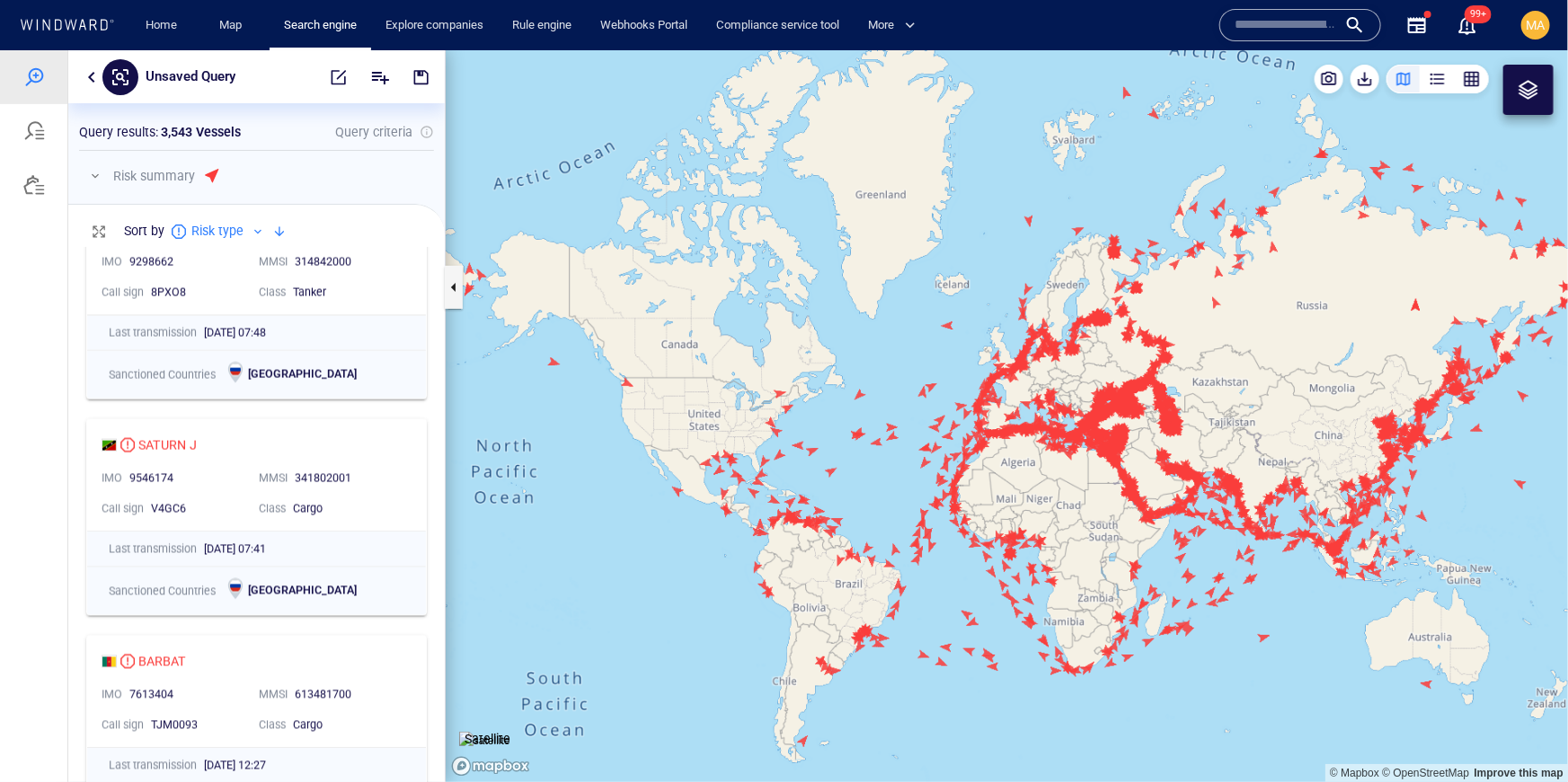
scroll to position [1571, 0]
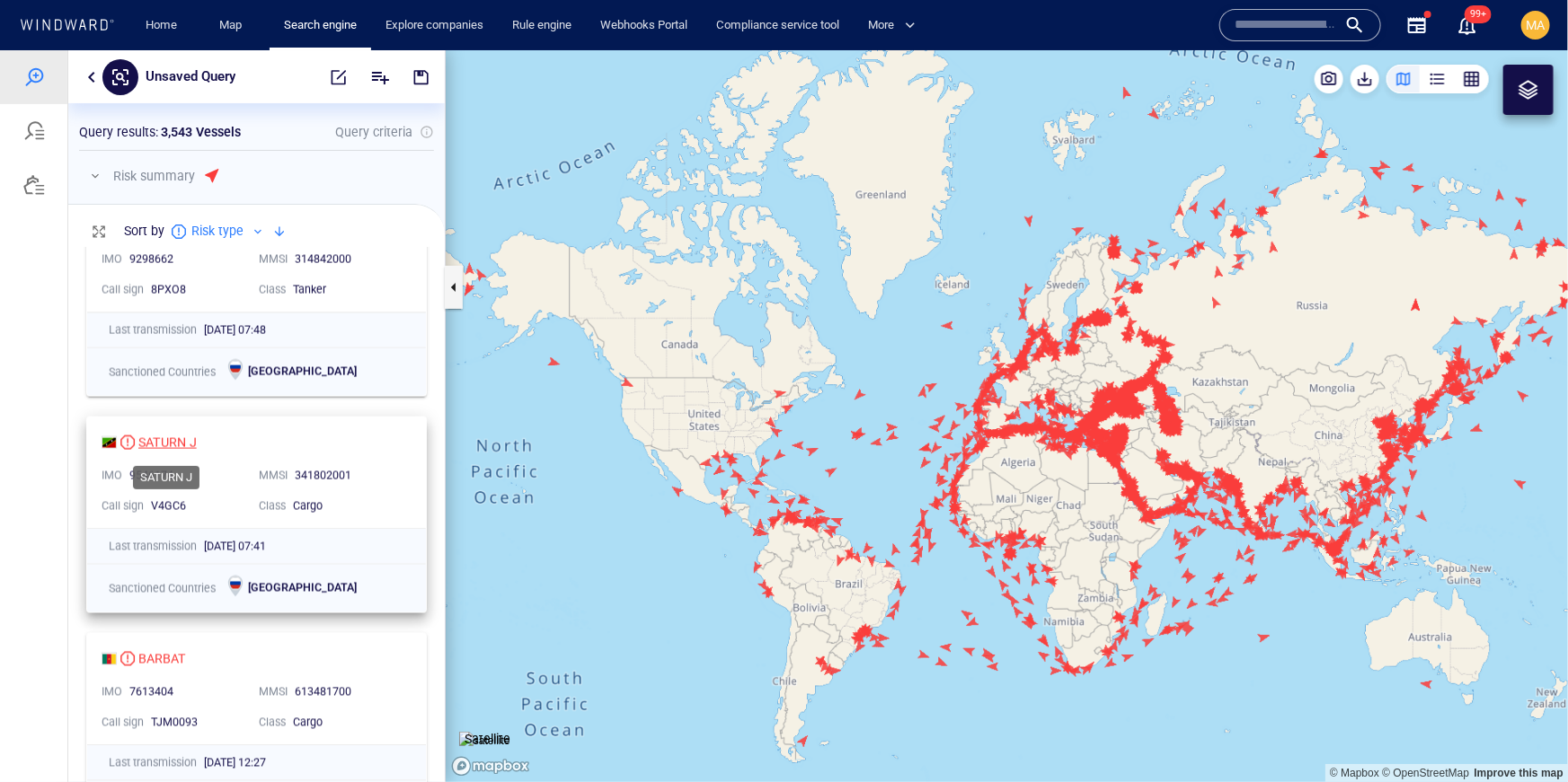
click at [180, 447] on div "SATURN J" at bounding box center [167, 442] width 58 height 22
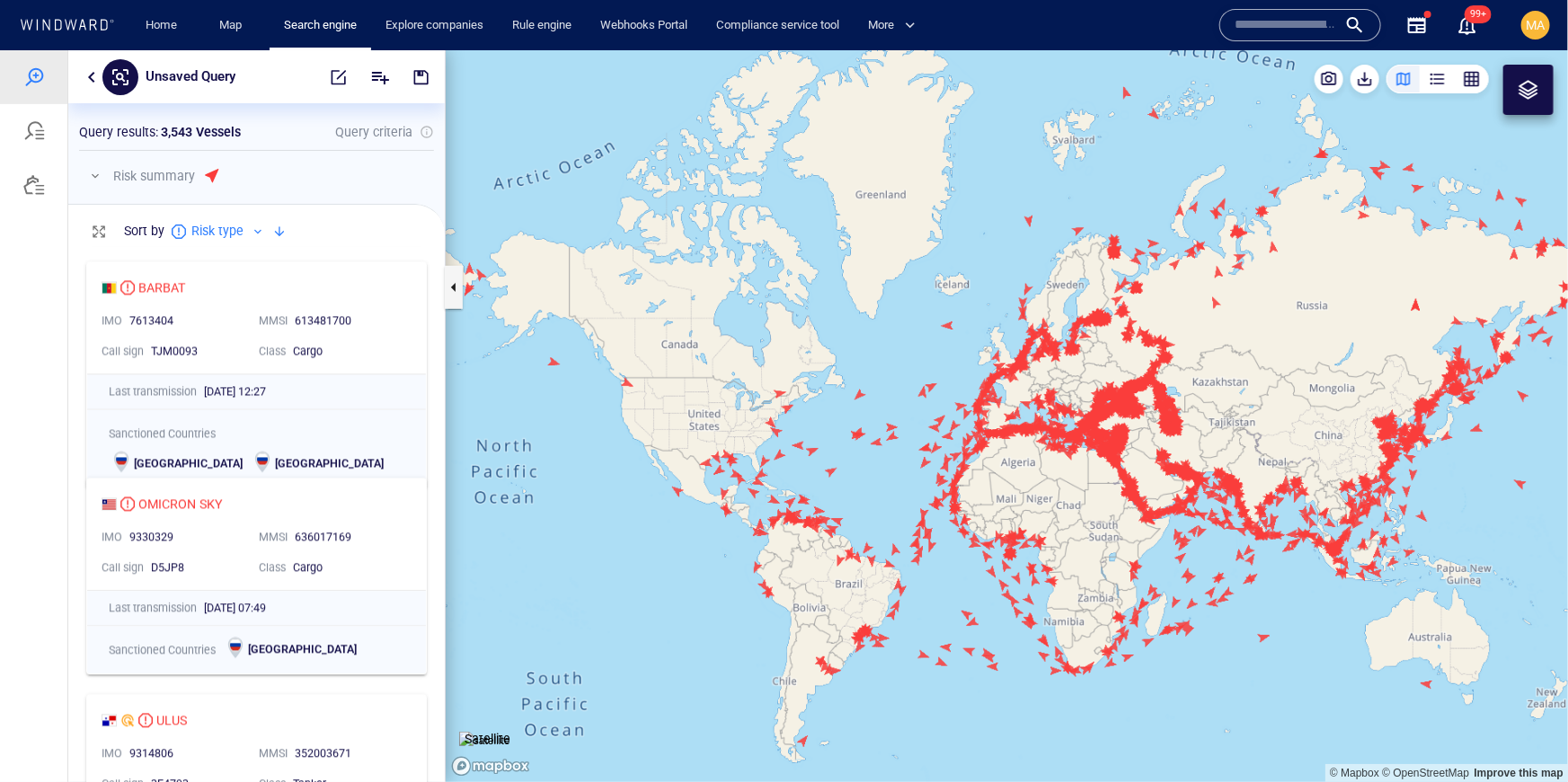
scroll to position [1943, 0]
click at [185, 504] on div "OMICRON SKY" at bounding box center [181, 504] width 85 height 22
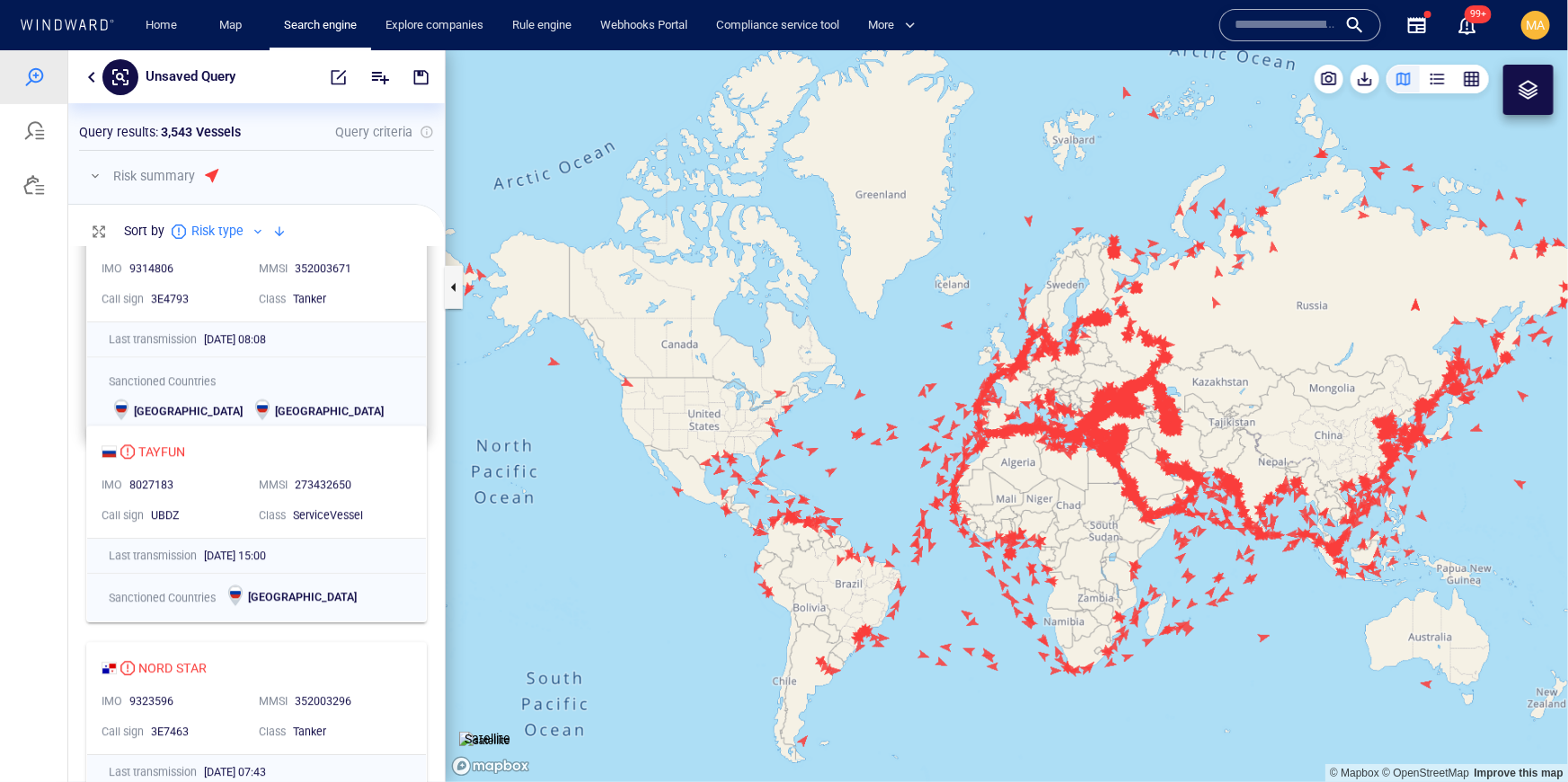
scroll to position [2576, 0]
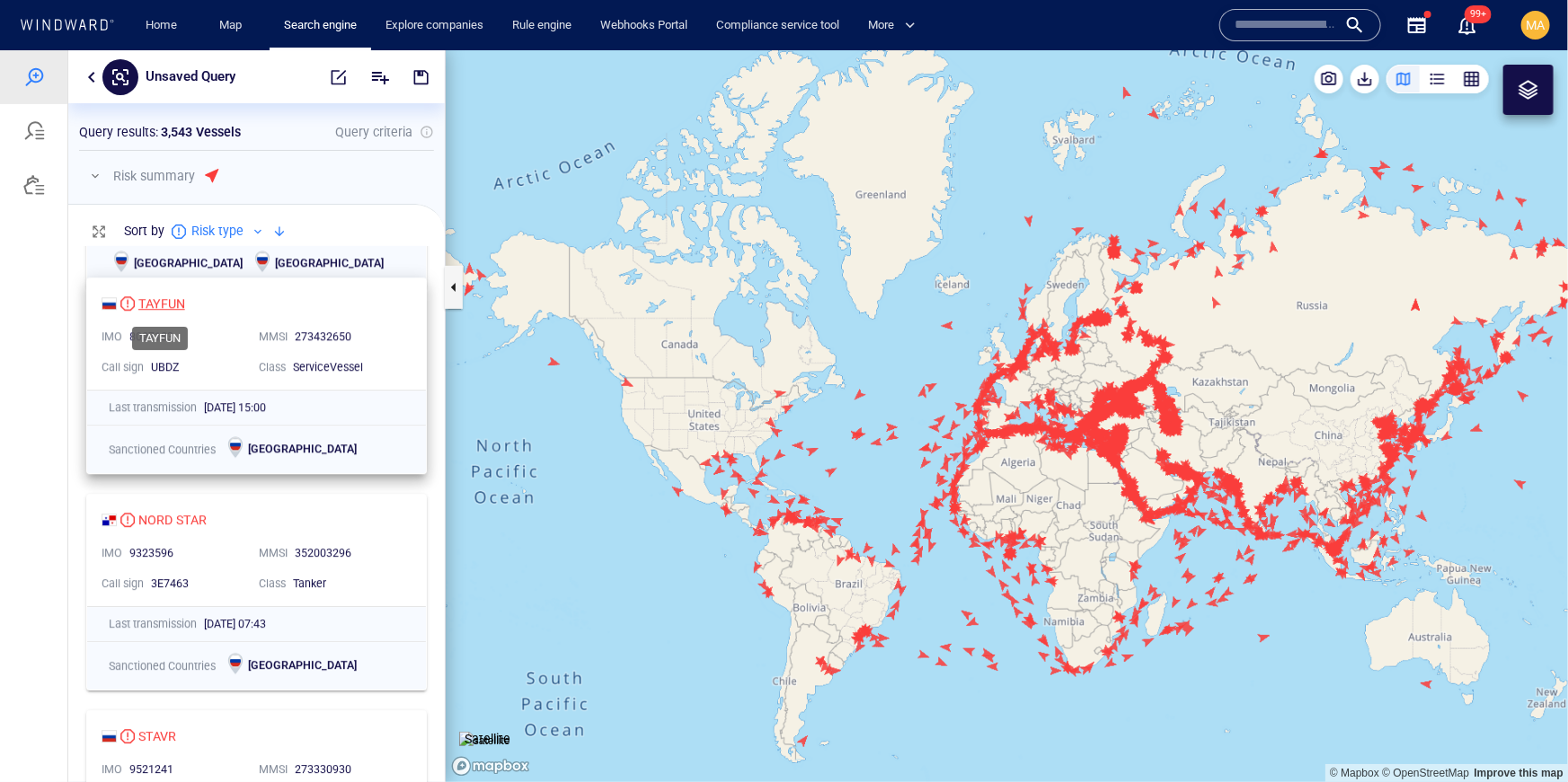
click at [153, 293] on div "TAYFUN" at bounding box center [161, 303] width 46 height 22
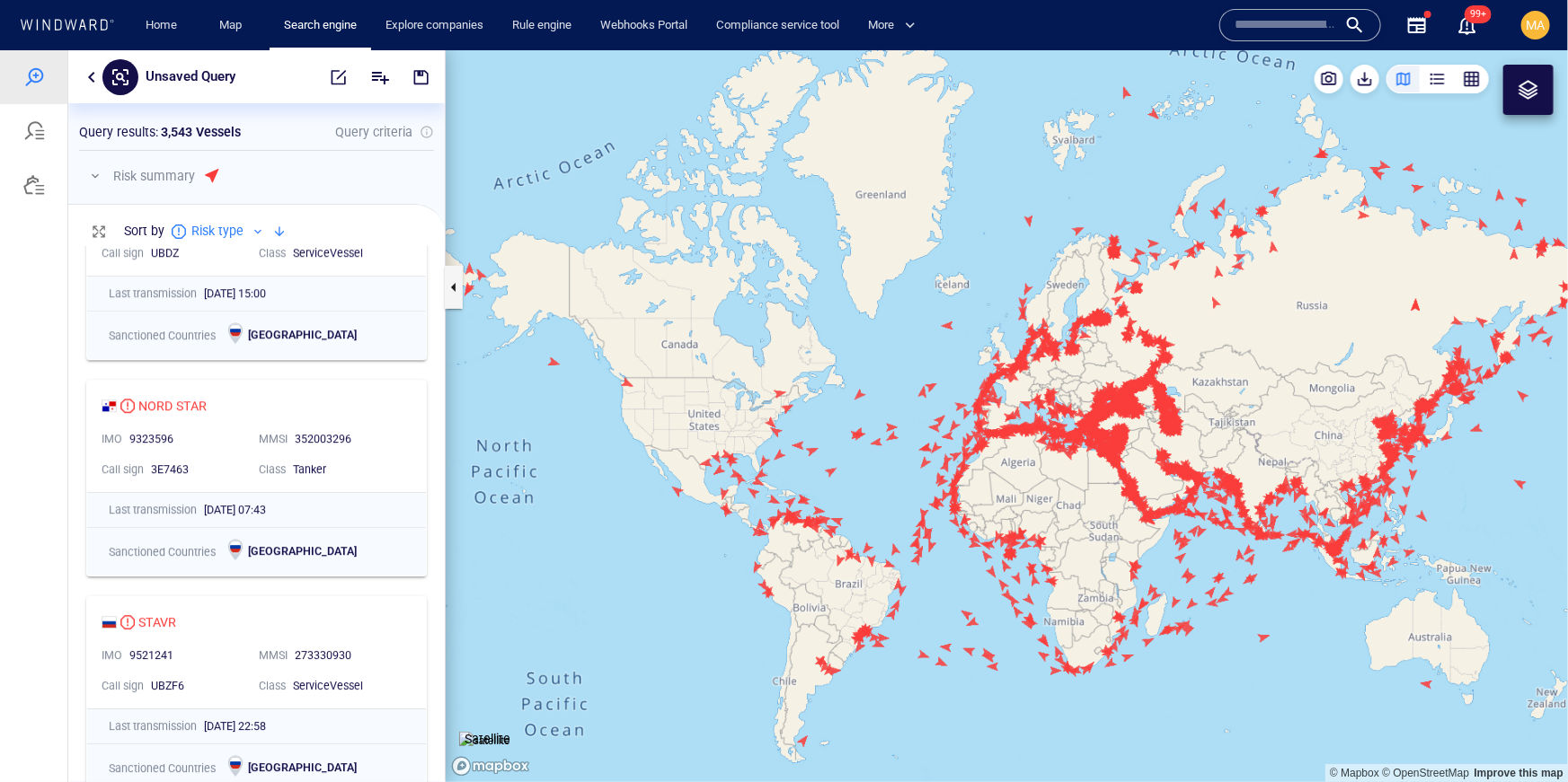
scroll to position [2767, 0]
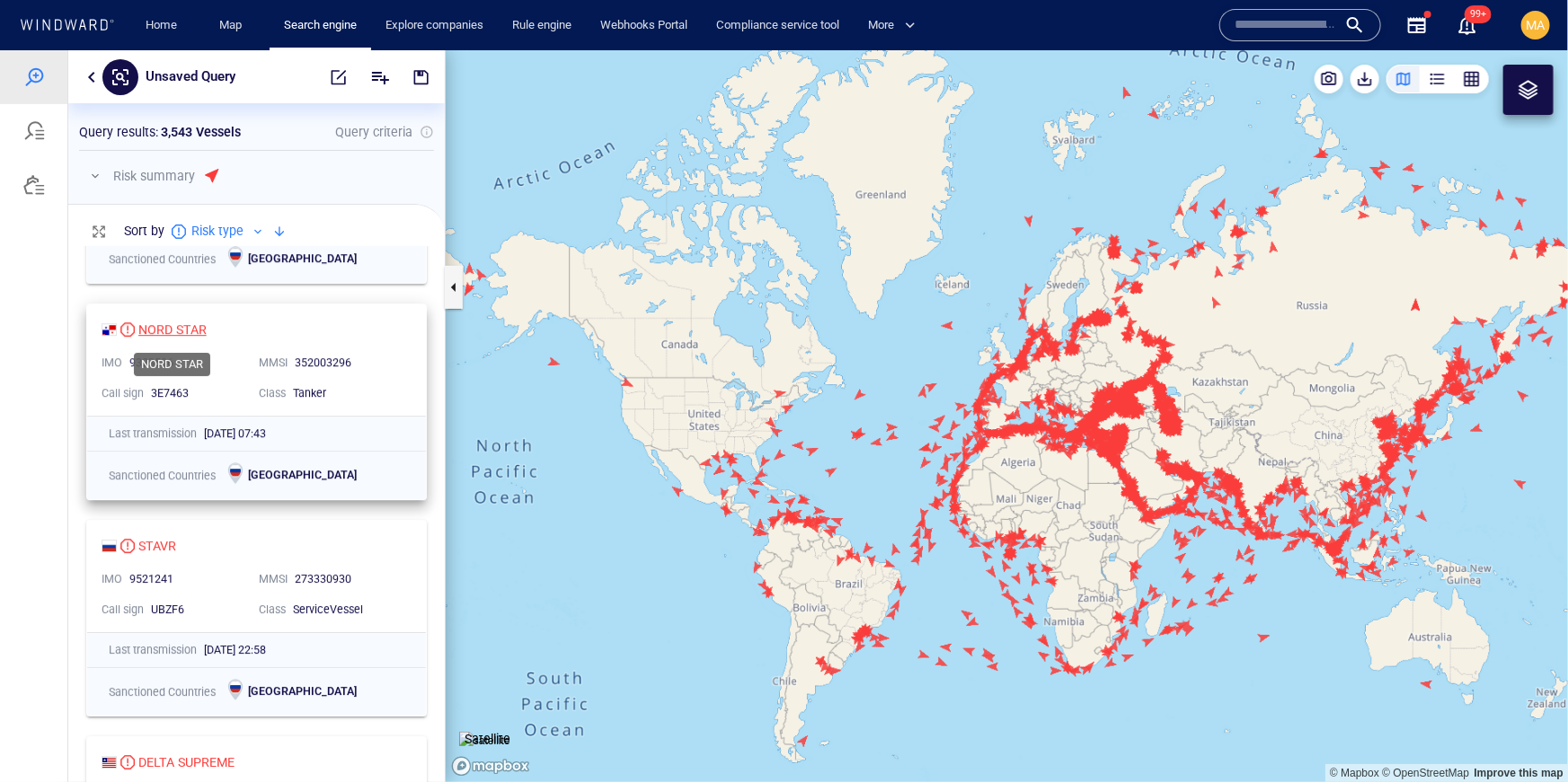
click at [138, 325] on div "NORD STAR" at bounding box center [172, 329] width 68 height 22
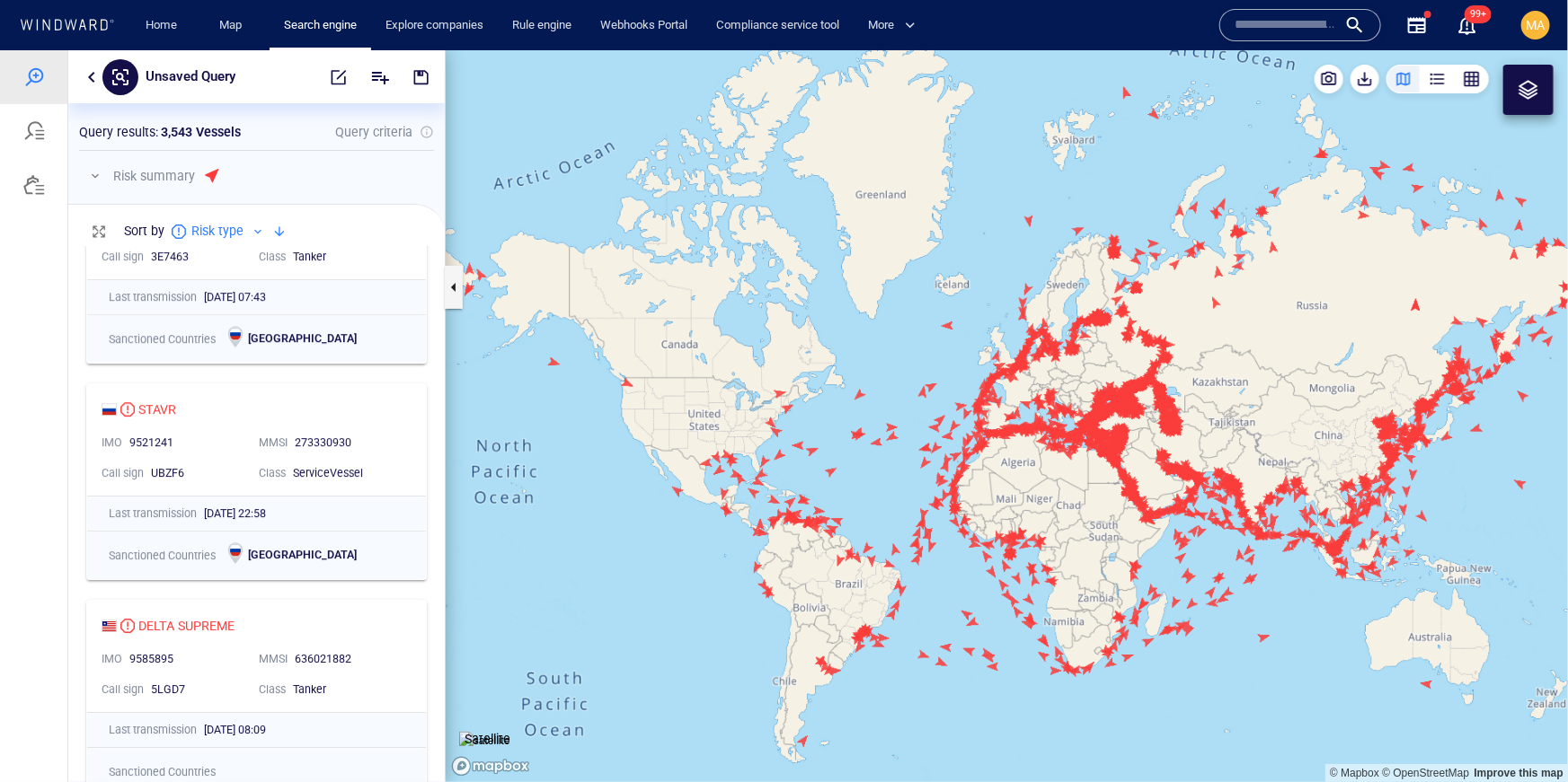
scroll to position [2905, 0]
click at [163, 408] on div "STAVR" at bounding box center [157, 407] width 38 height 22
